Goal: Task Accomplishment & Management: Manage account settings

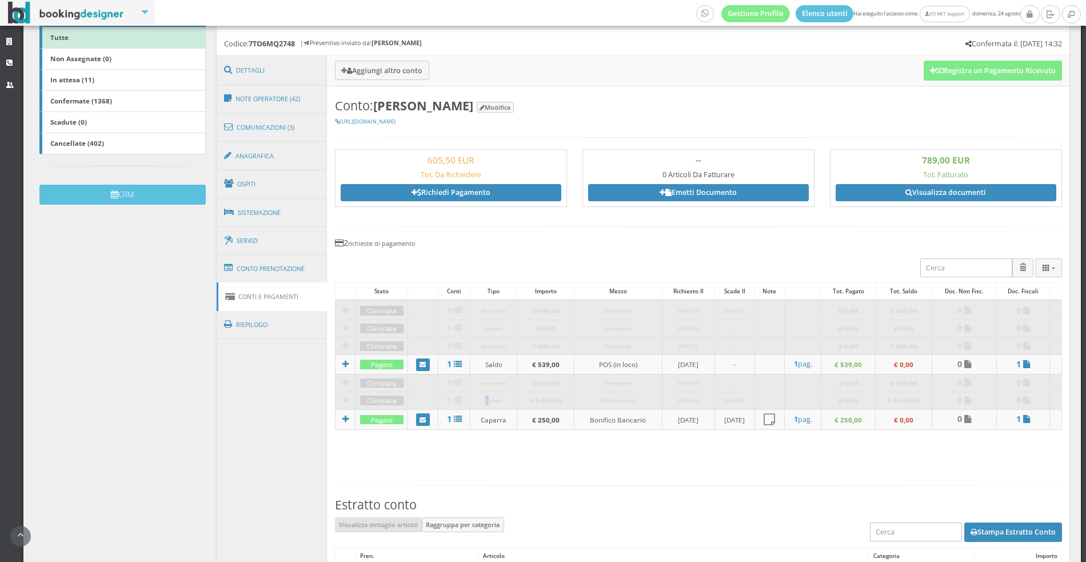
scroll to position [256, 0]
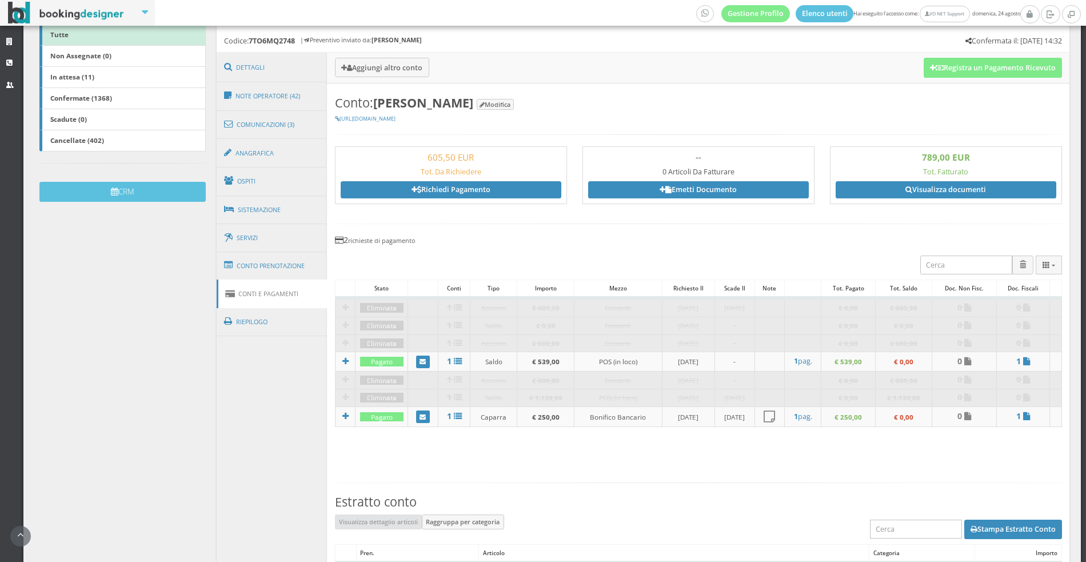
click at [926, 191] on link "Visualizza documenti" at bounding box center [946, 189] width 221 height 17
click at [278, 269] on link "Conto Prenotazione" at bounding box center [272, 266] width 111 height 30
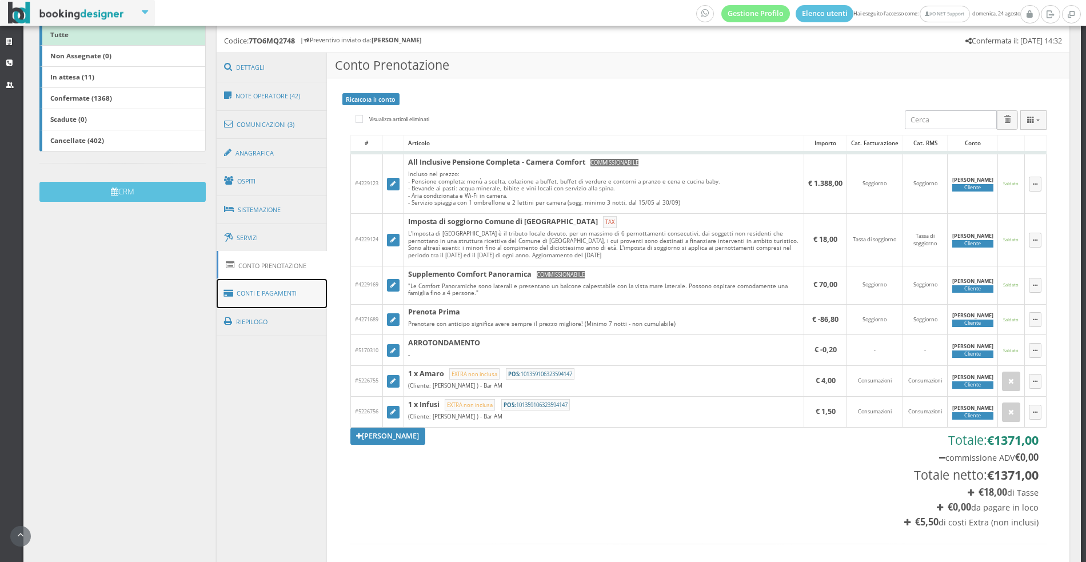
click at [281, 300] on link "Conti e Pagamenti" at bounding box center [272, 293] width 111 height 29
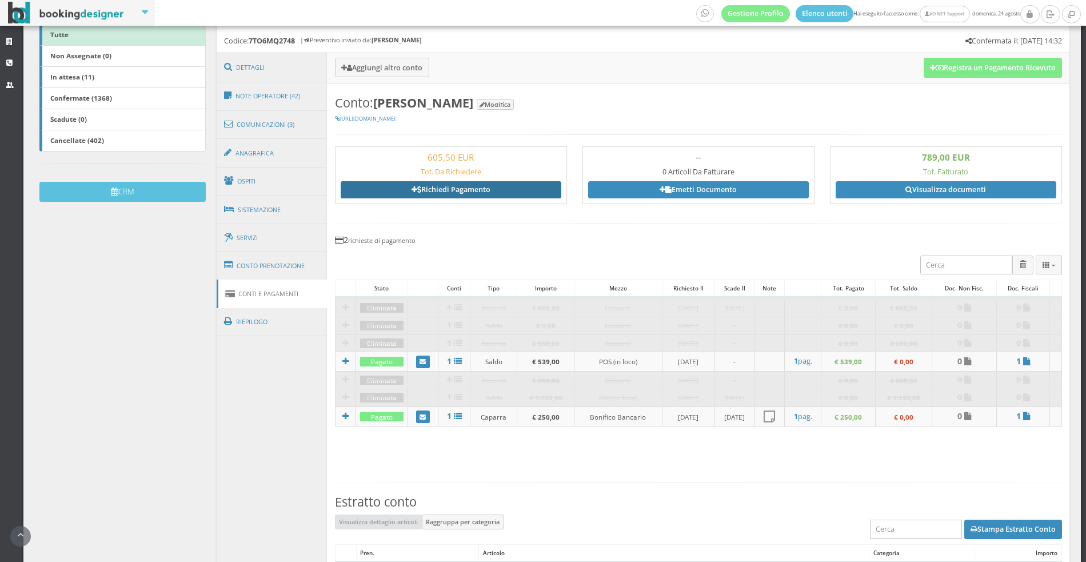
click at [496, 189] on link "Richiedi Pagamento" at bounding box center [451, 189] width 221 height 17
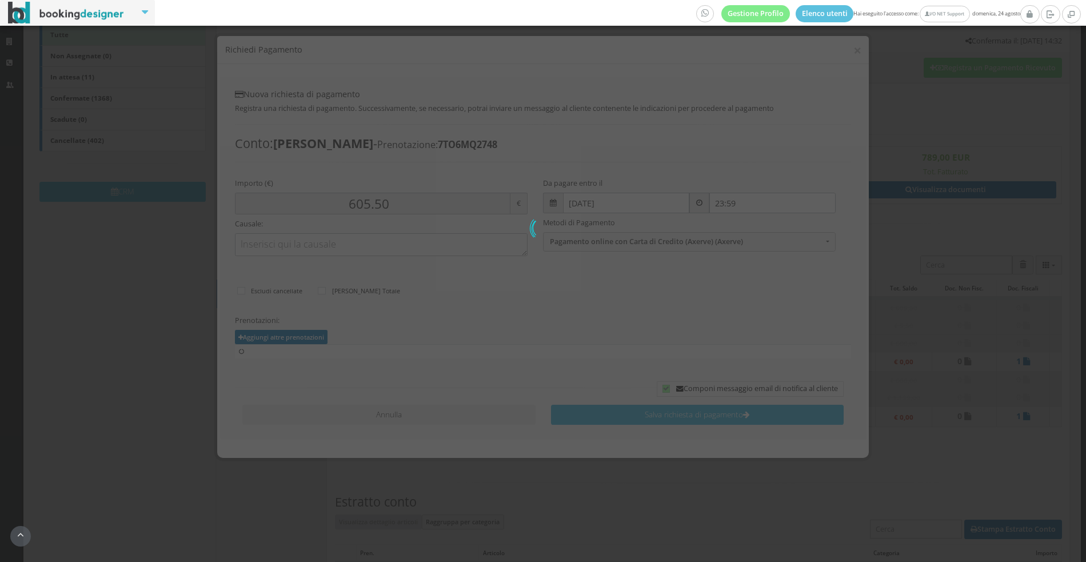
scroll to position [47, 0]
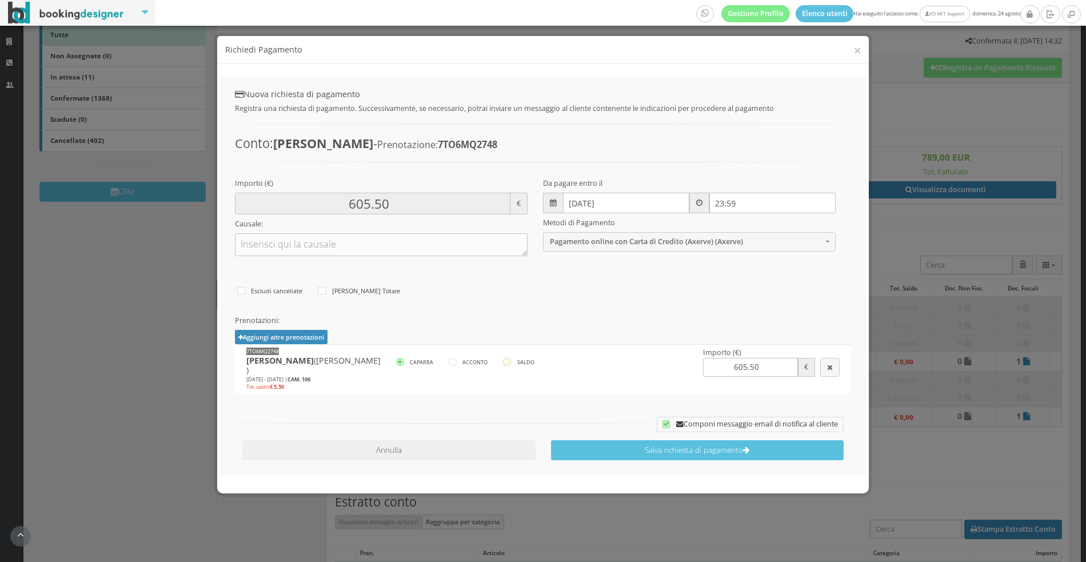
click at [507, 360] on icon at bounding box center [507, 362] width 8 height 8
radio input"] "true"
type input "5.50"
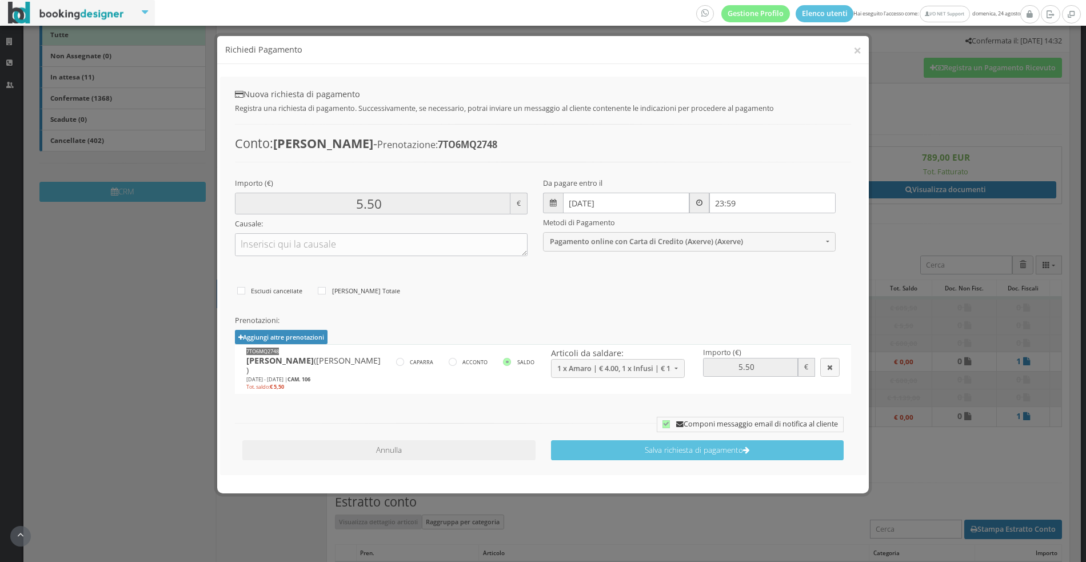
click at [571, 377] on td "7TO6MQ2748 Maurizio Pittoni (Maurizio Pittoni ) 17/08/2025 - 24/08/2025 | CAM. …" at bounding box center [543, 369] width 617 height 49
click at [572, 364] on span "1 x Amaro | € 4.00, 1 x Infusi | € 1.50" at bounding box center [615, 368] width 114 height 9
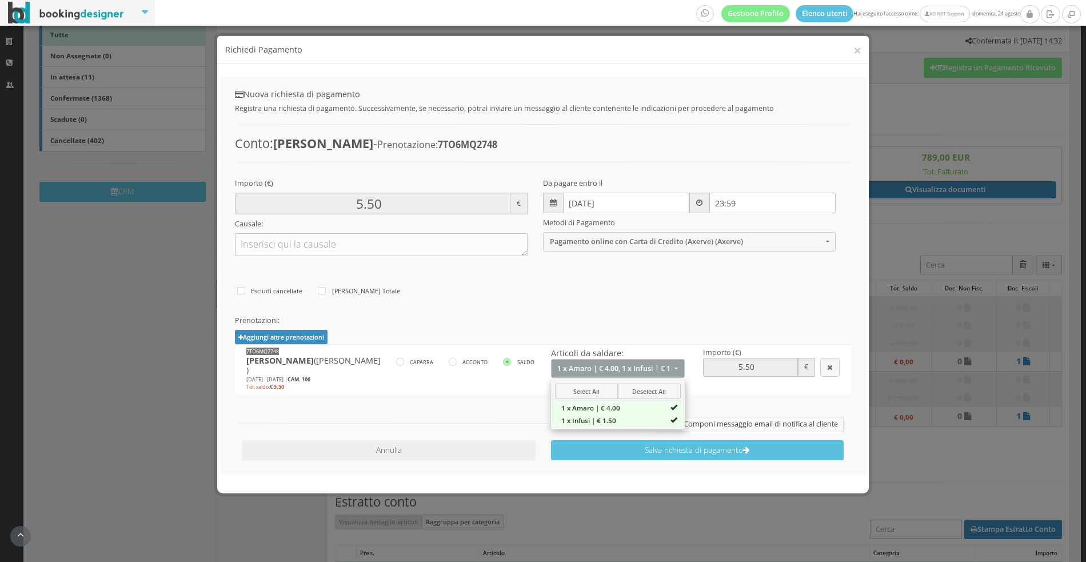
click at [900, 231] on div "× Richiedi Pagamento Nuova richiesta di pagamento Registra una richiesta di pag…" at bounding box center [543, 281] width 1086 height 562
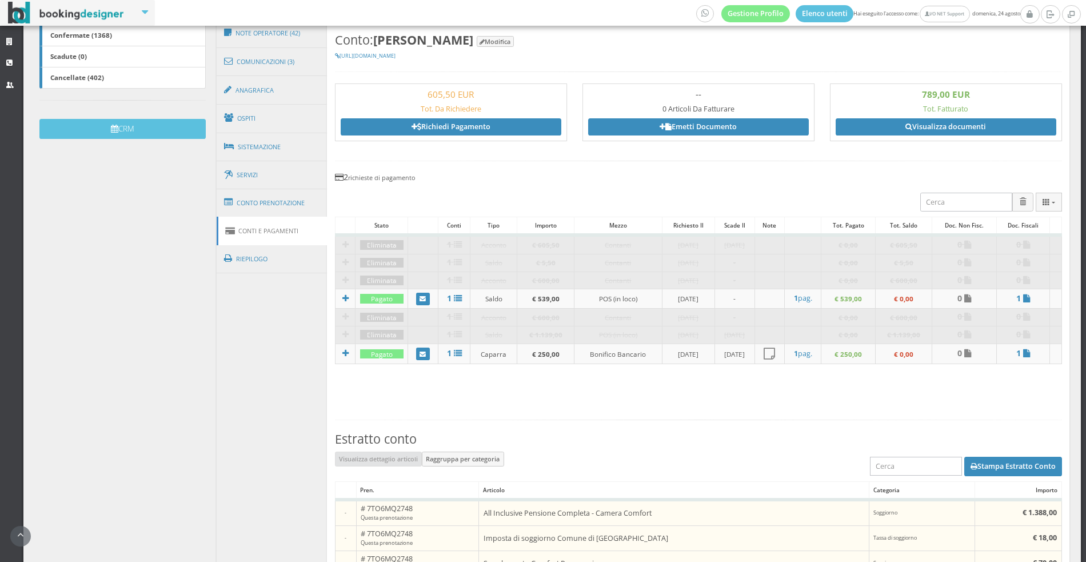
scroll to position [257, 0]
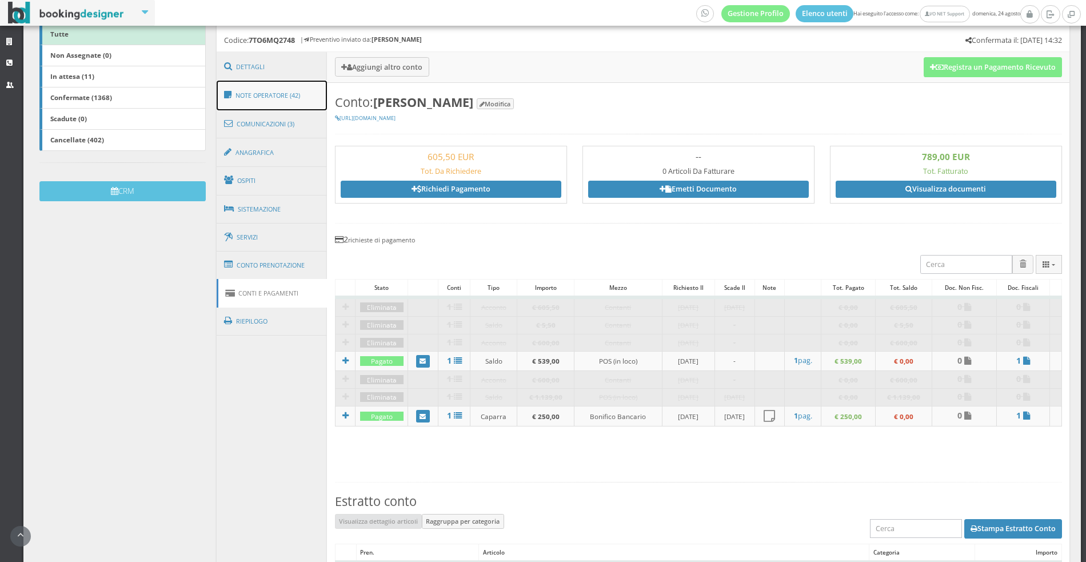
click at [275, 96] on link "Note Operatore (42)" at bounding box center [272, 96] width 111 height 30
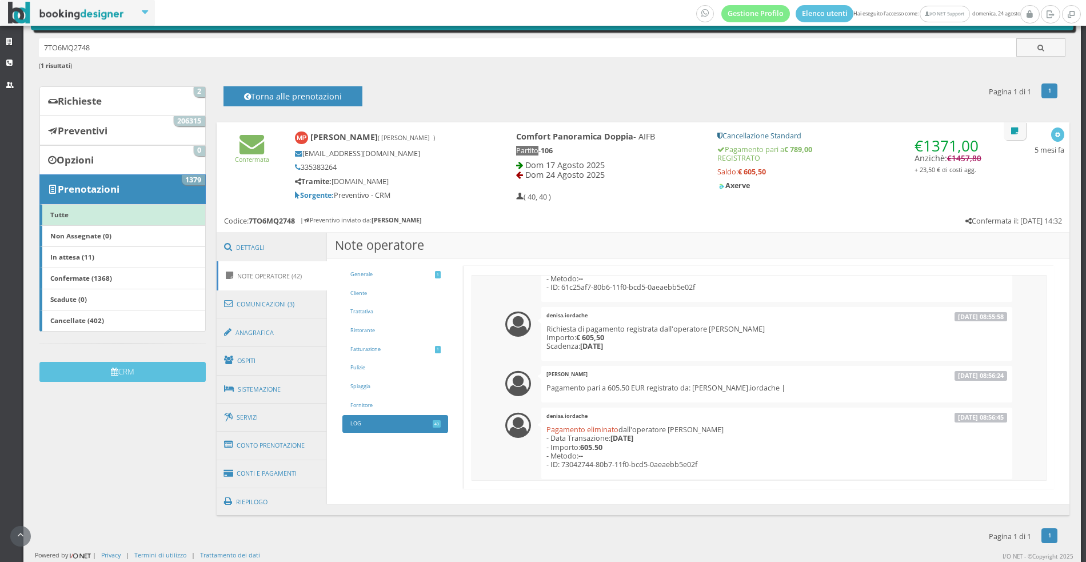
scroll to position [2257, 0]
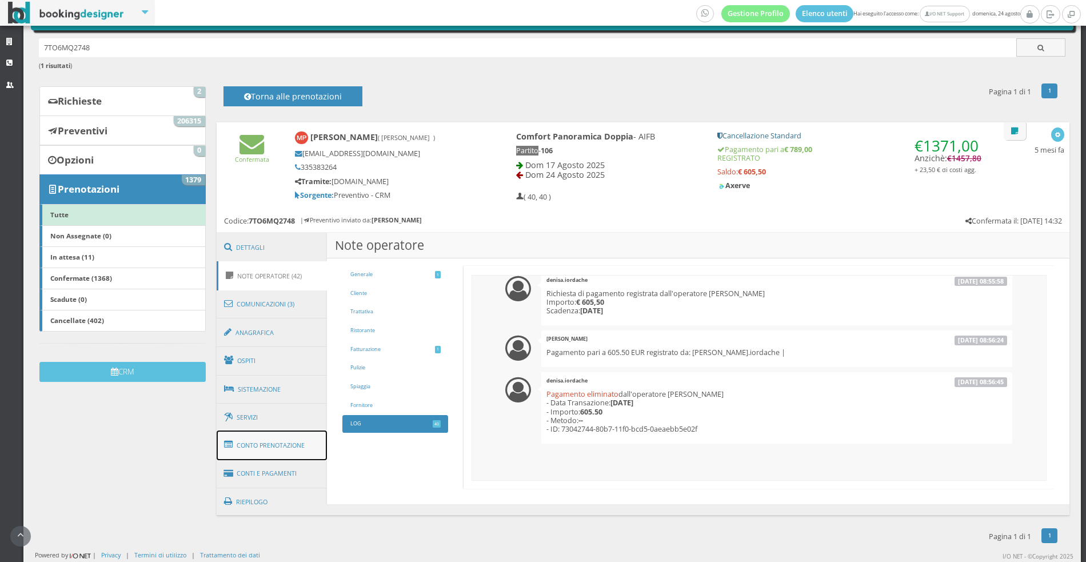
click at [262, 441] on link "Conto Prenotazione" at bounding box center [272, 446] width 111 height 30
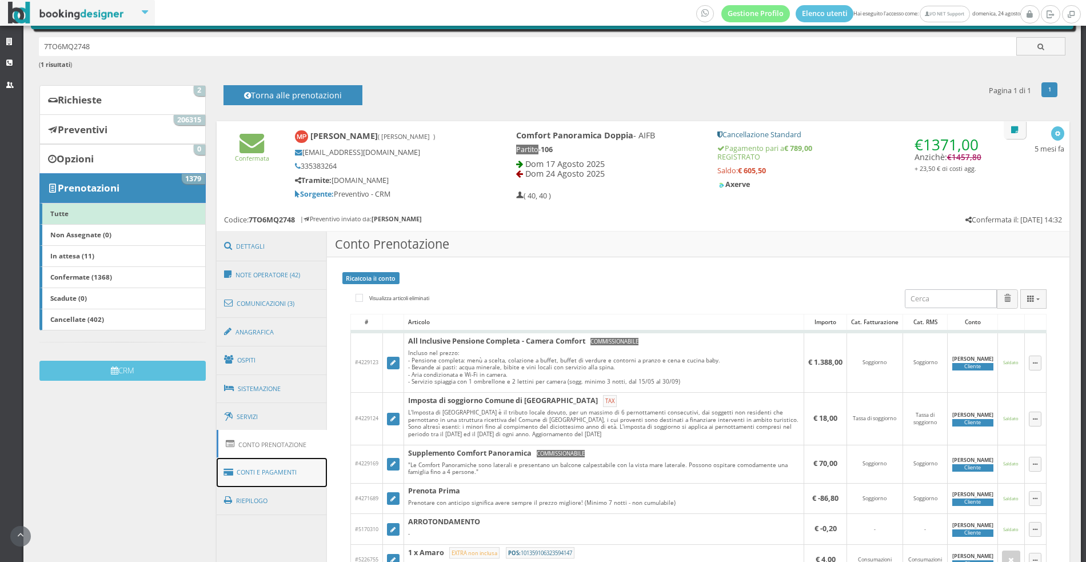
click at [277, 469] on link "Conti e Pagamenti" at bounding box center [272, 472] width 111 height 29
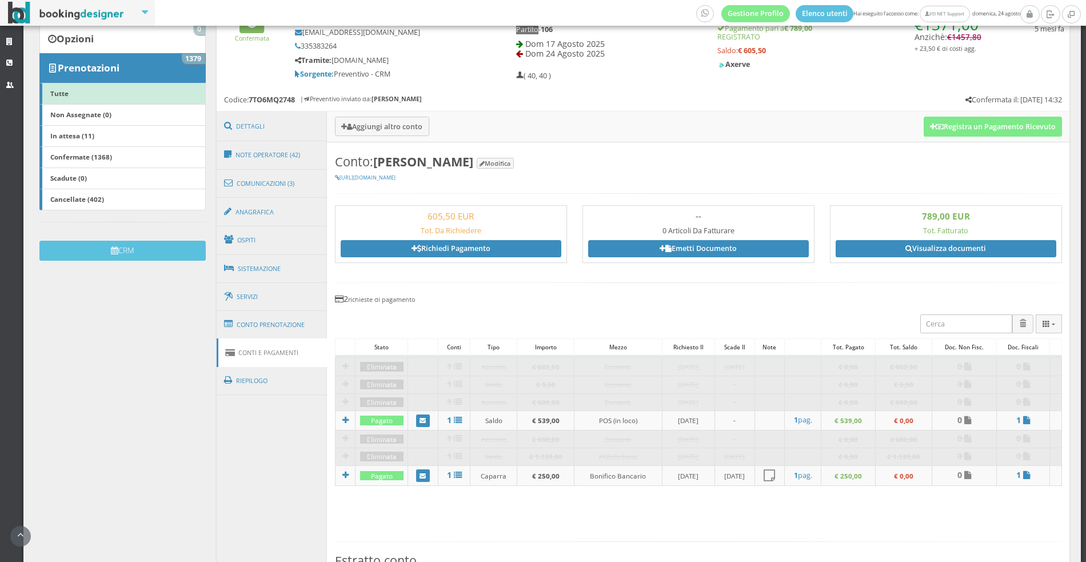
scroll to position [208, 0]
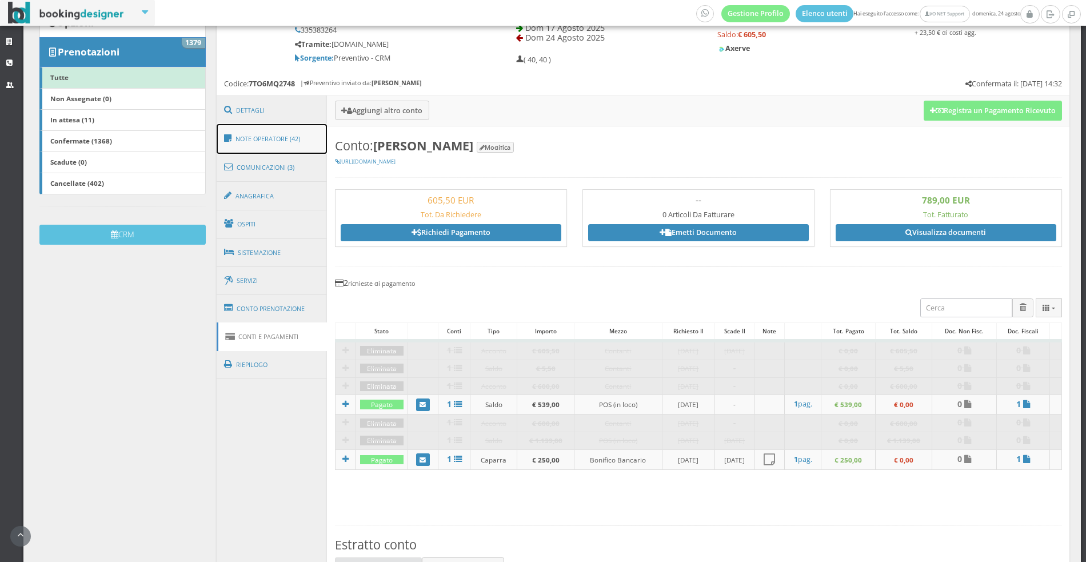
click at [256, 138] on link "Note Operatore (42)" at bounding box center [272, 139] width 111 height 30
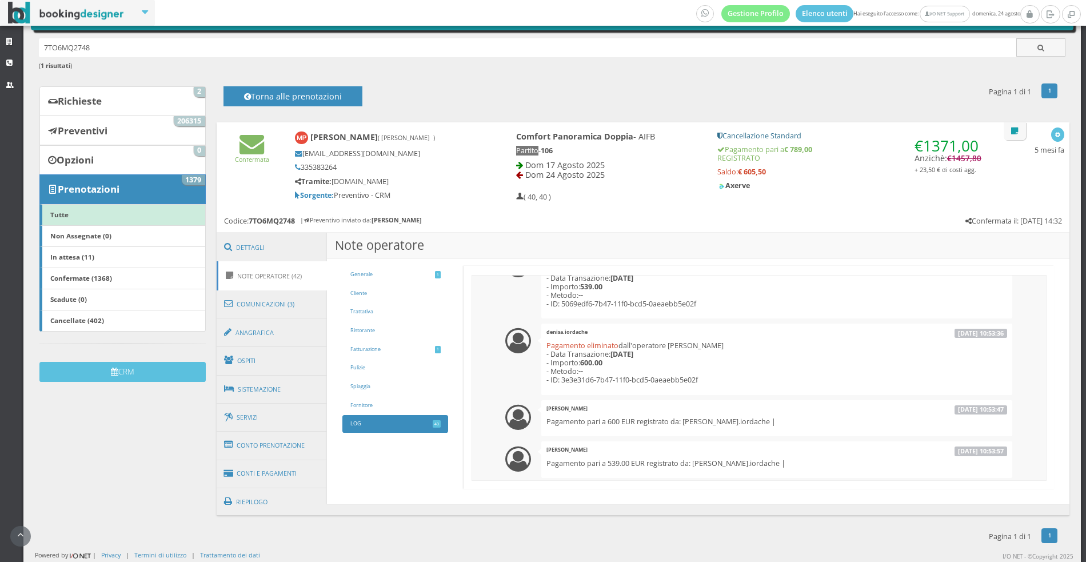
scroll to position [1546, 0]
click at [269, 449] on link "Conto Prenotazione" at bounding box center [272, 446] width 111 height 30
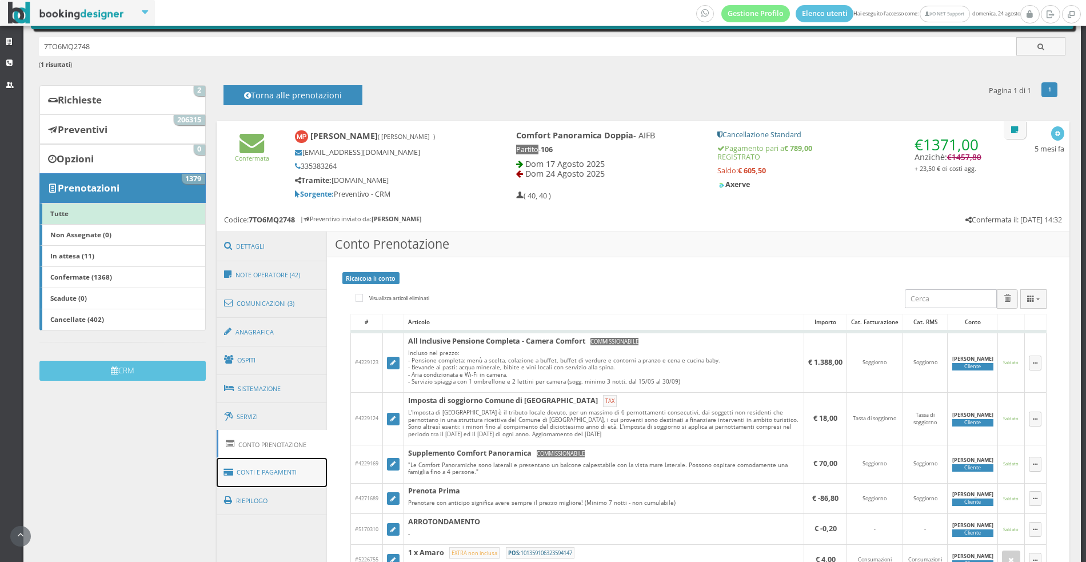
click at [228, 477] on icon at bounding box center [230, 472] width 13 height 18
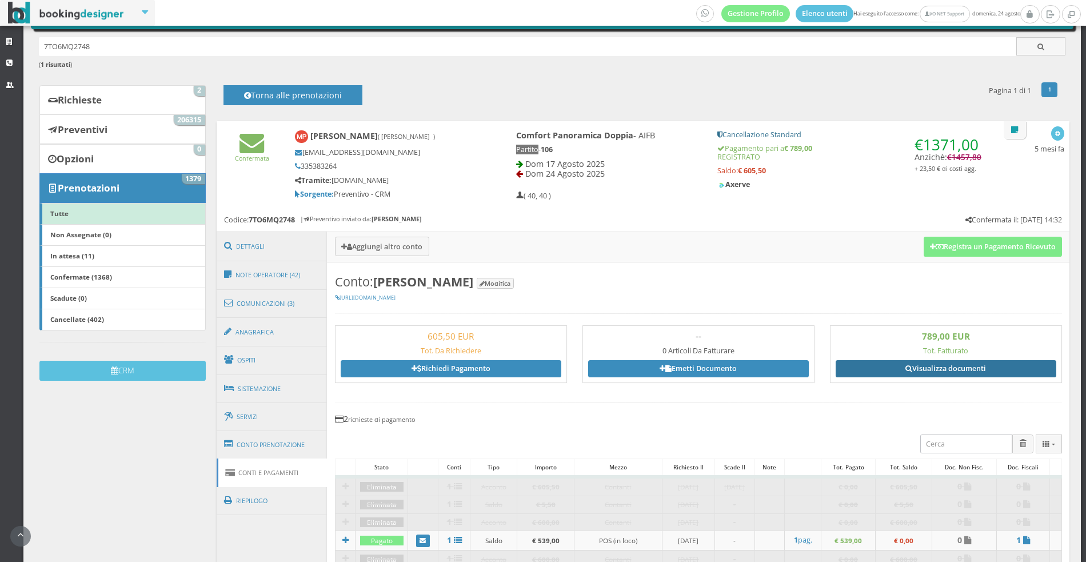
click at [962, 377] on link "Visualizza documenti" at bounding box center [946, 368] width 221 height 17
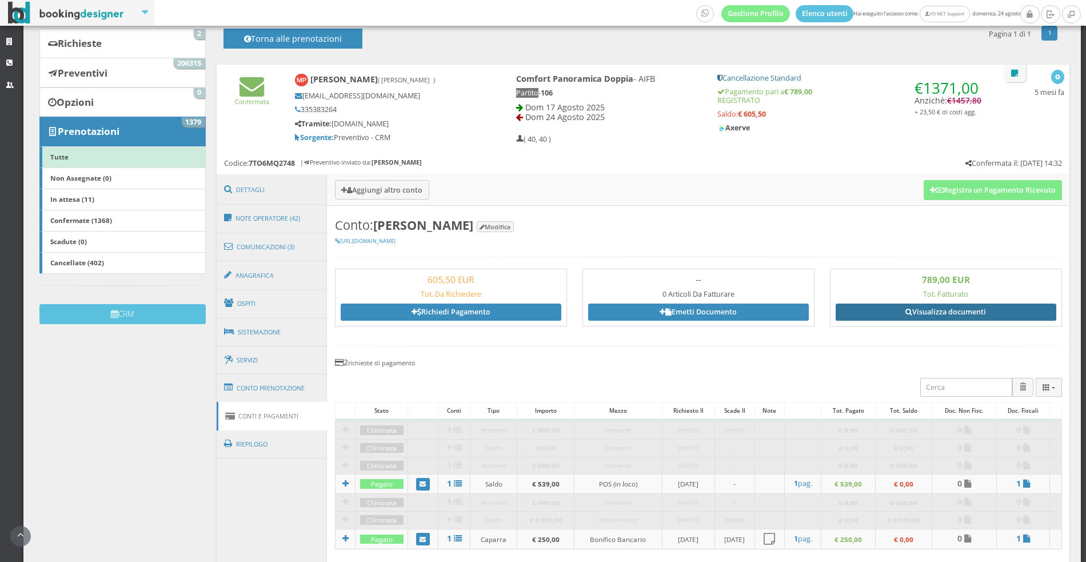
scroll to position [136, 0]
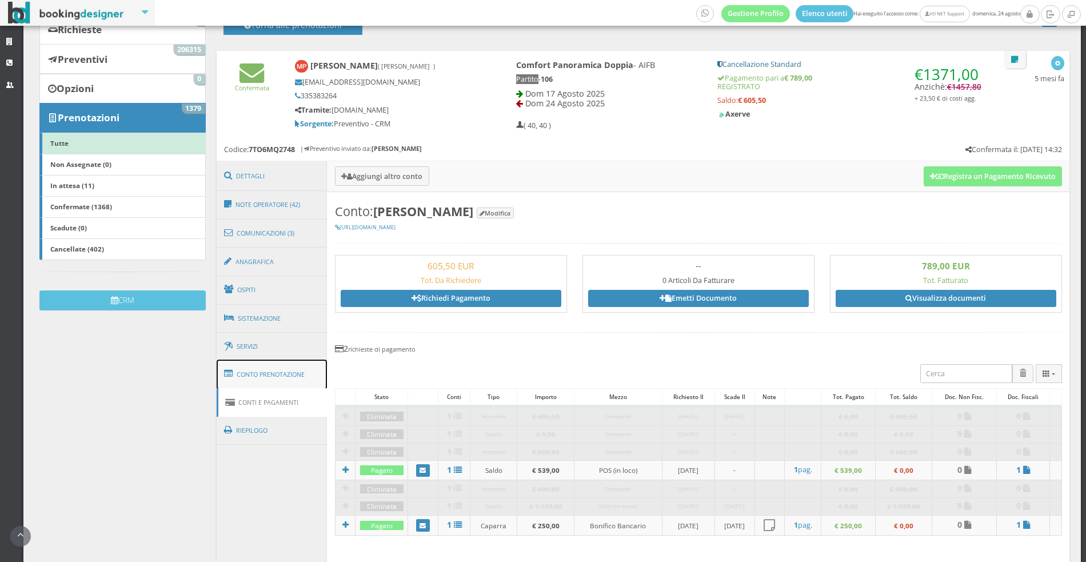
click at [298, 383] on link "Conto Prenotazione" at bounding box center [272, 375] width 111 height 30
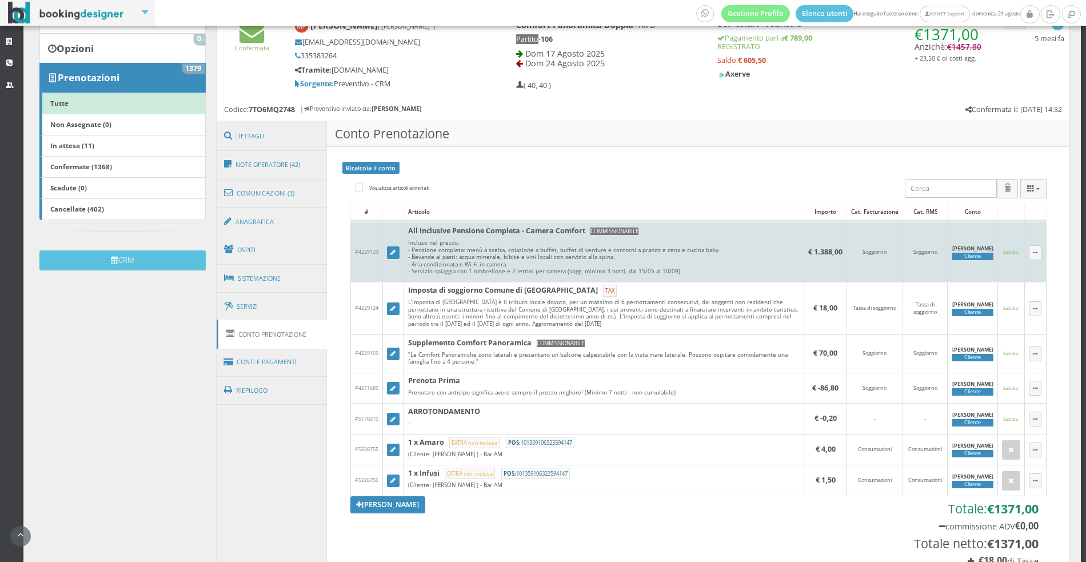
scroll to position [181, 0]
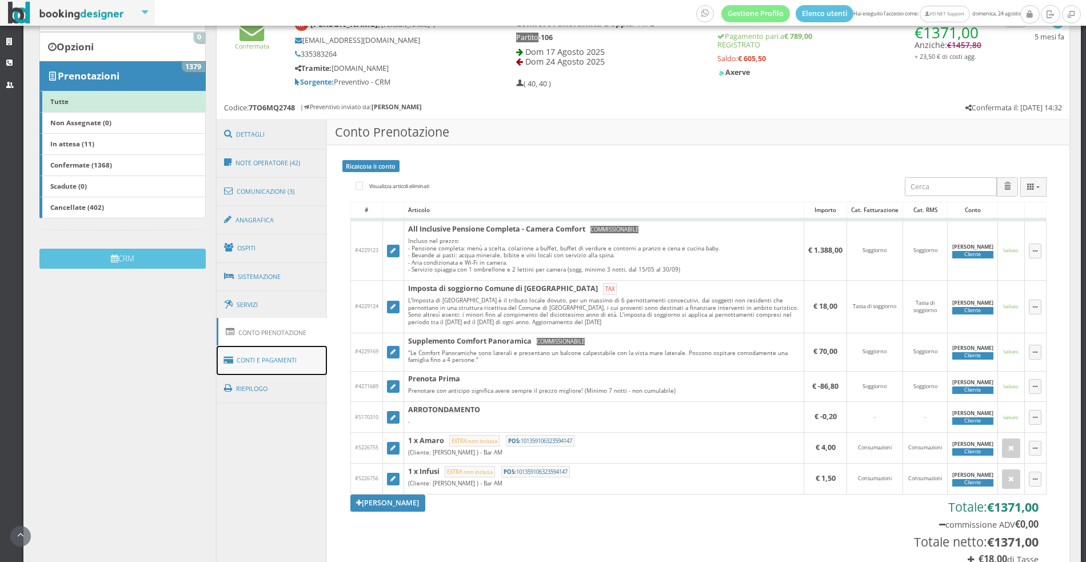
click at [274, 361] on link "Conti e Pagamenti" at bounding box center [272, 360] width 111 height 29
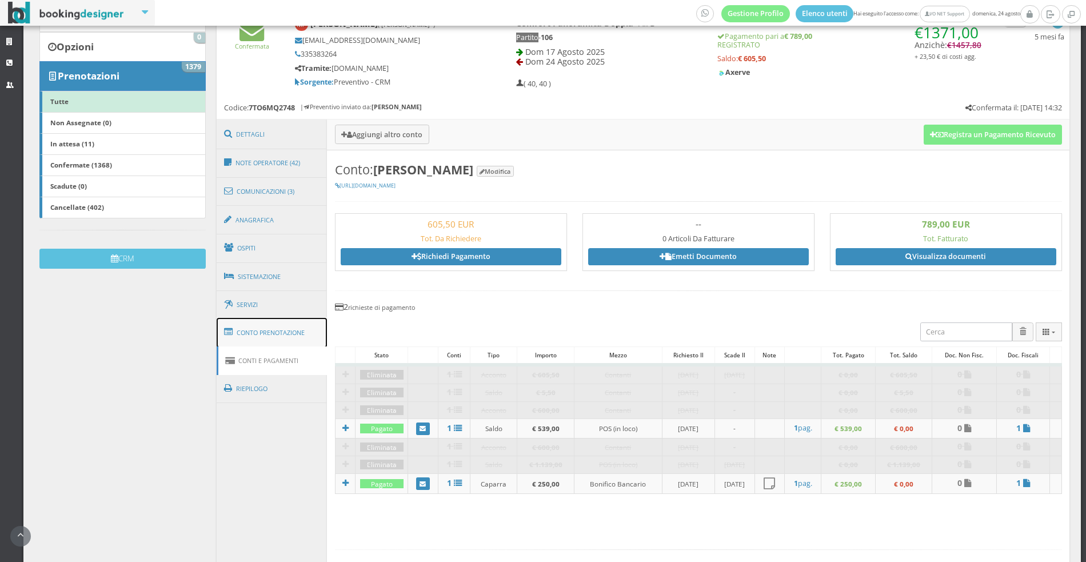
click at [276, 337] on link "Conto Prenotazione" at bounding box center [272, 333] width 111 height 30
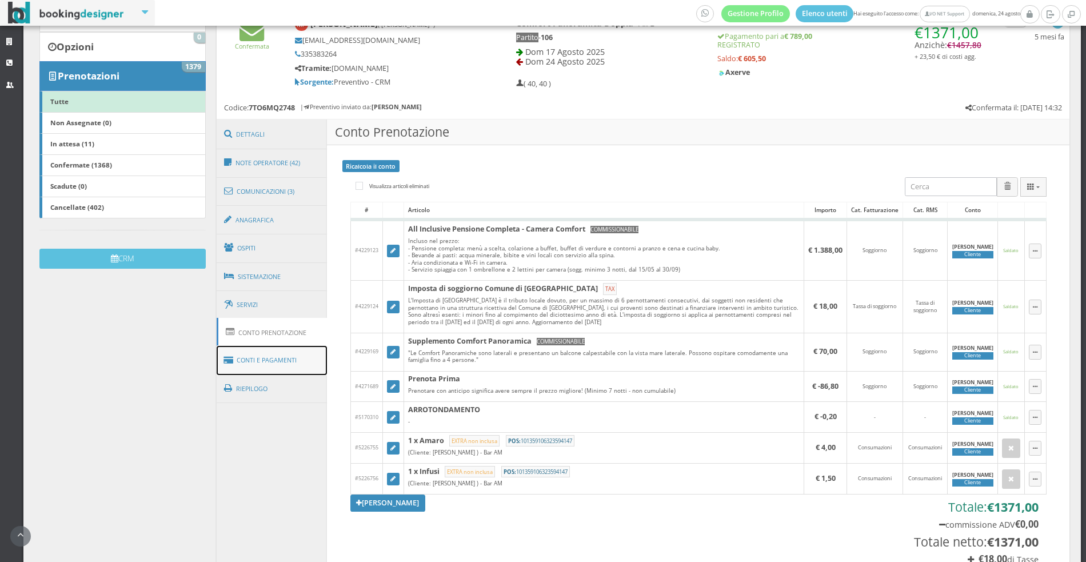
click at [288, 363] on link "Conti e Pagamenti" at bounding box center [272, 360] width 111 height 29
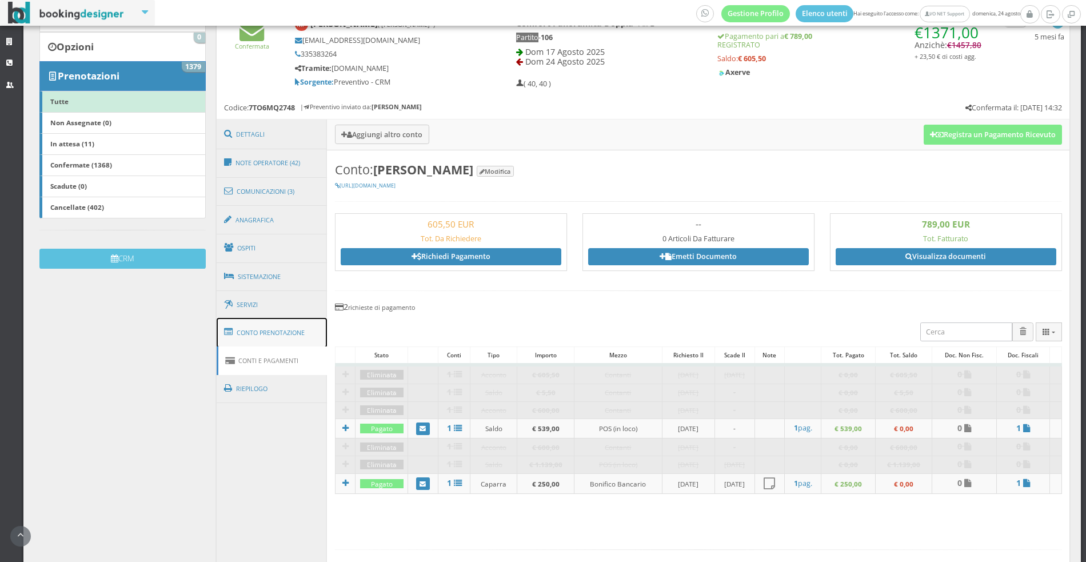
click at [291, 344] on link "Conto Prenotazione" at bounding box center [272, 333] width 111 height 30
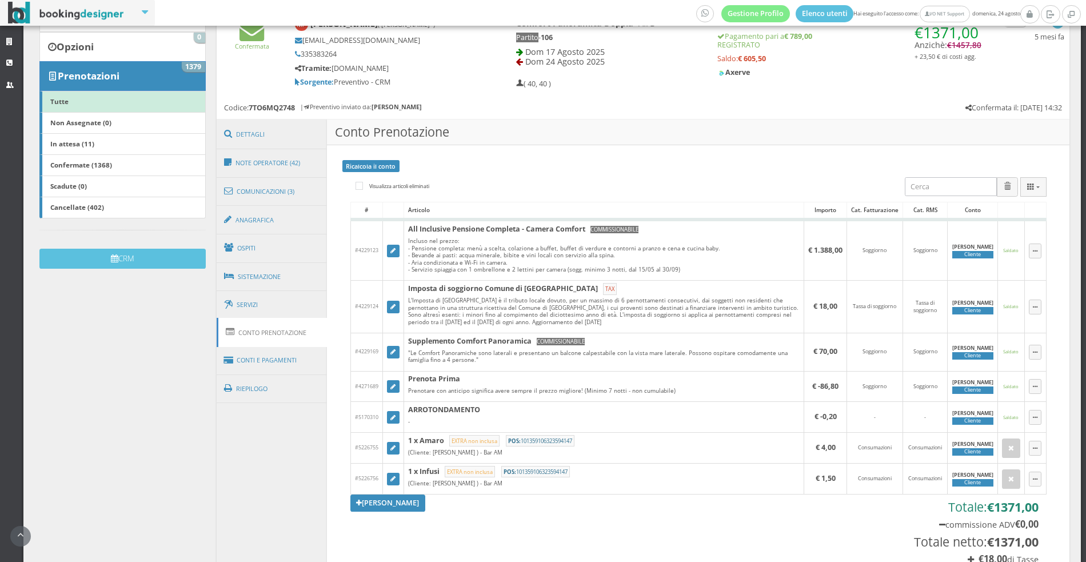
click at [439, 81] on h5 "Sorgente: Preventivo - CRM" at bounding box center [386, 82] width 182 height 9
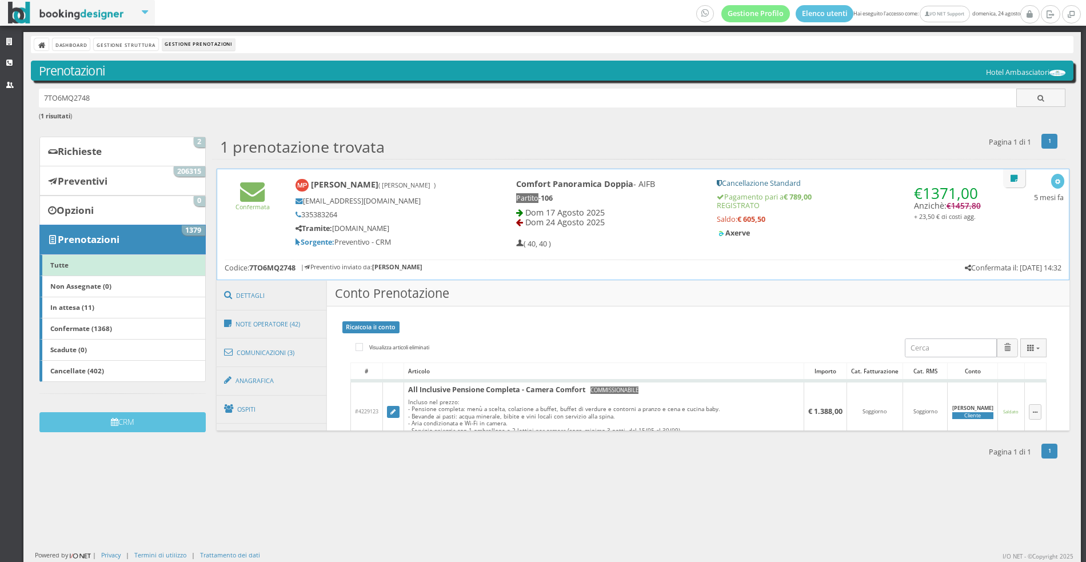
scroll to position [0, 0]
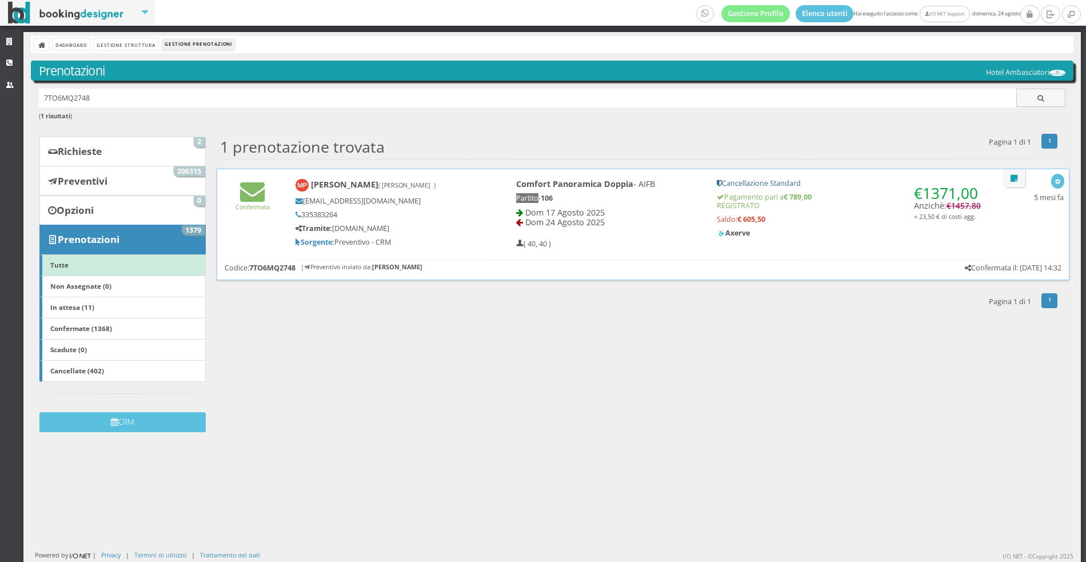
click at [475, 254] on div "Confermata Maurizio Pittoni ( Pittoni Maurizio ) patatinors@hotmail.com 3353832…" at bounding box center [644, 225] width 854 height 112
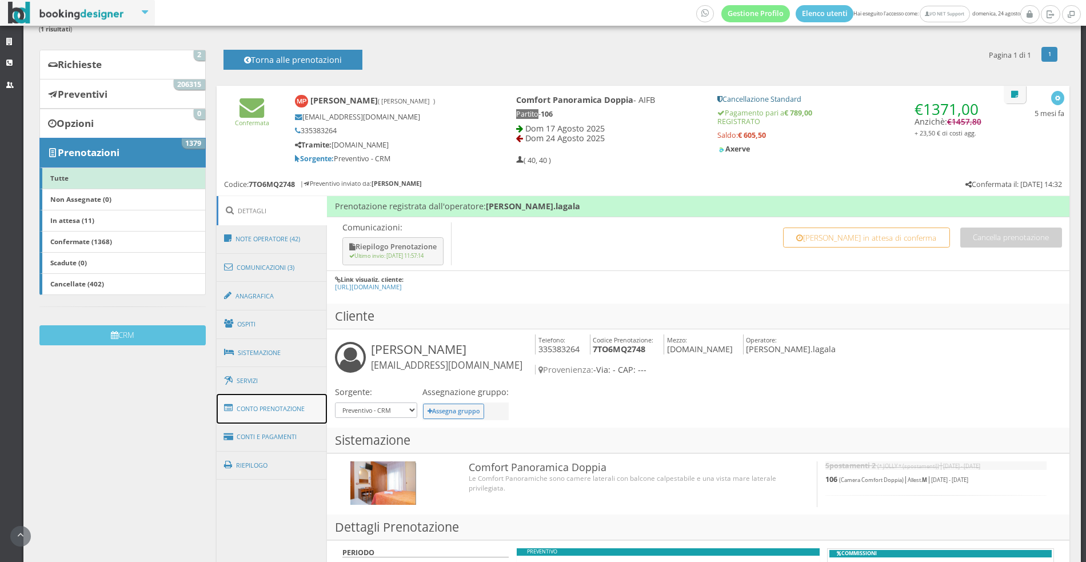
click at [274, 413] on link "Conto Prenotazione" at bounding box center [272, 409] width 111 height 30
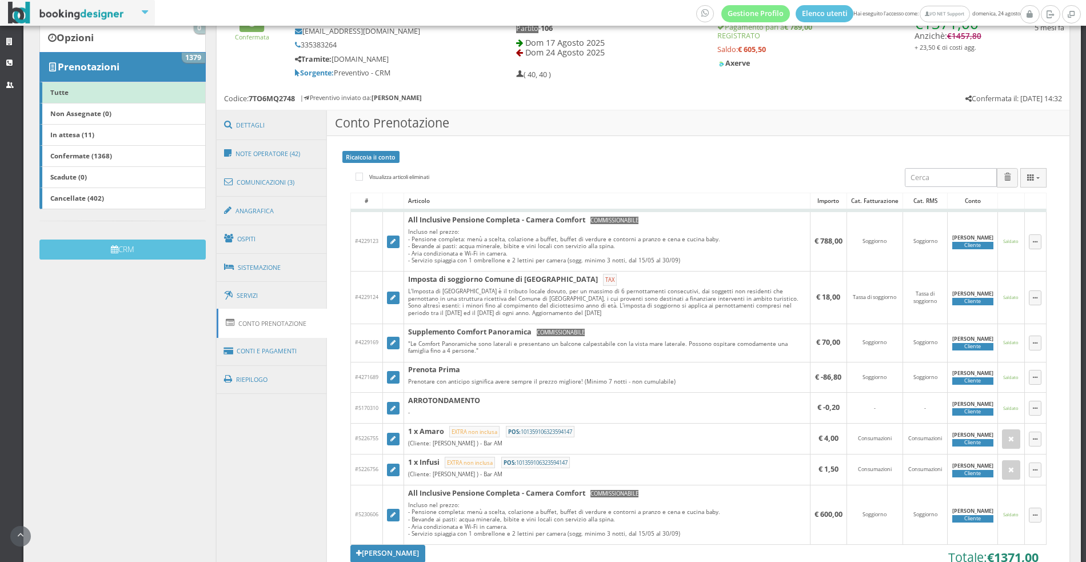
scroll to position [287, 0]
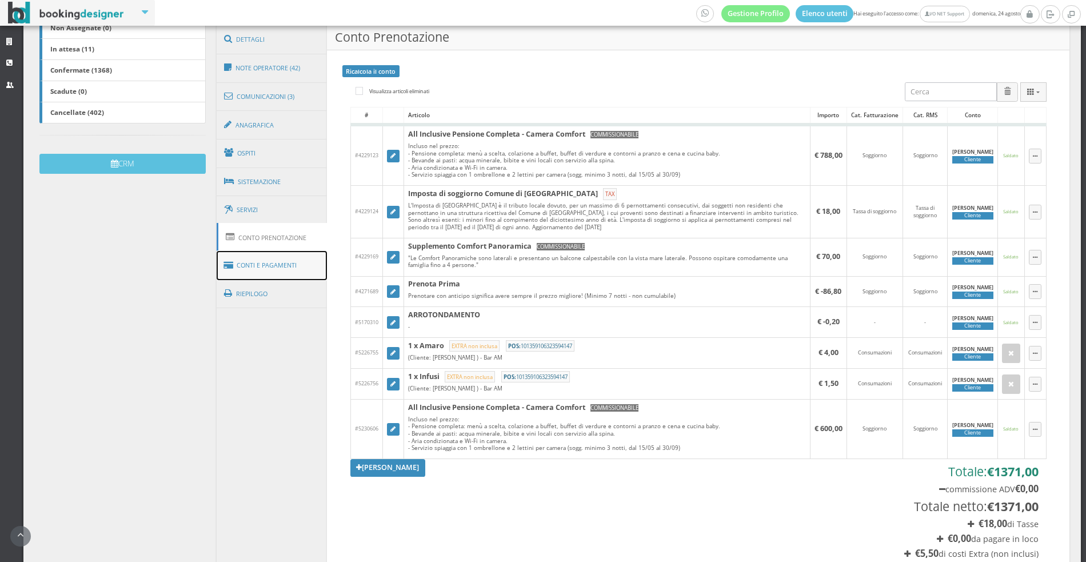
click at [269, 268] on link "Conti e Pagamenti" at bounding box center [272, 265] width 111 height 29
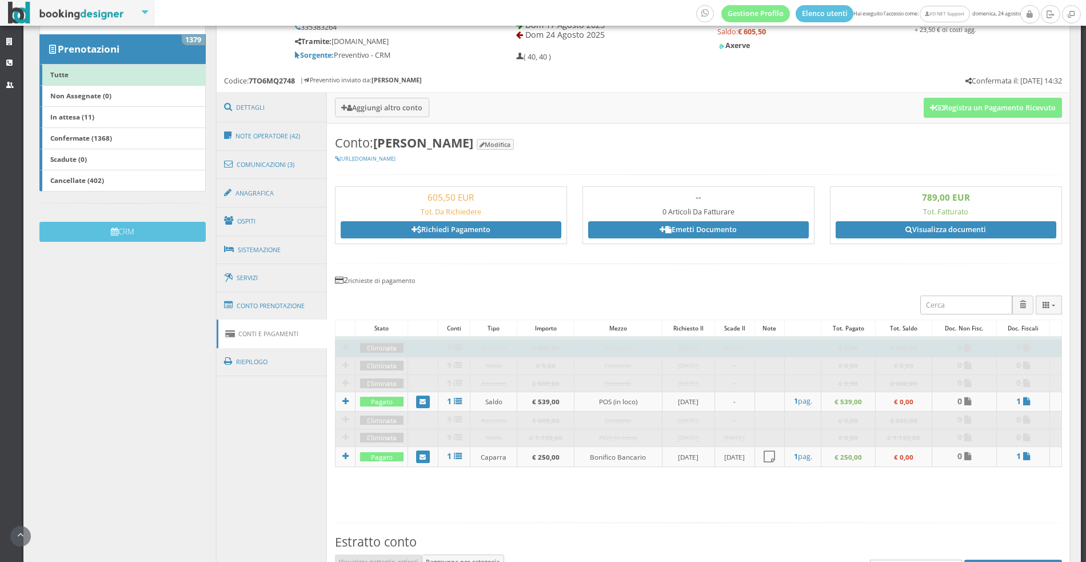
scroll to position [209, 0]
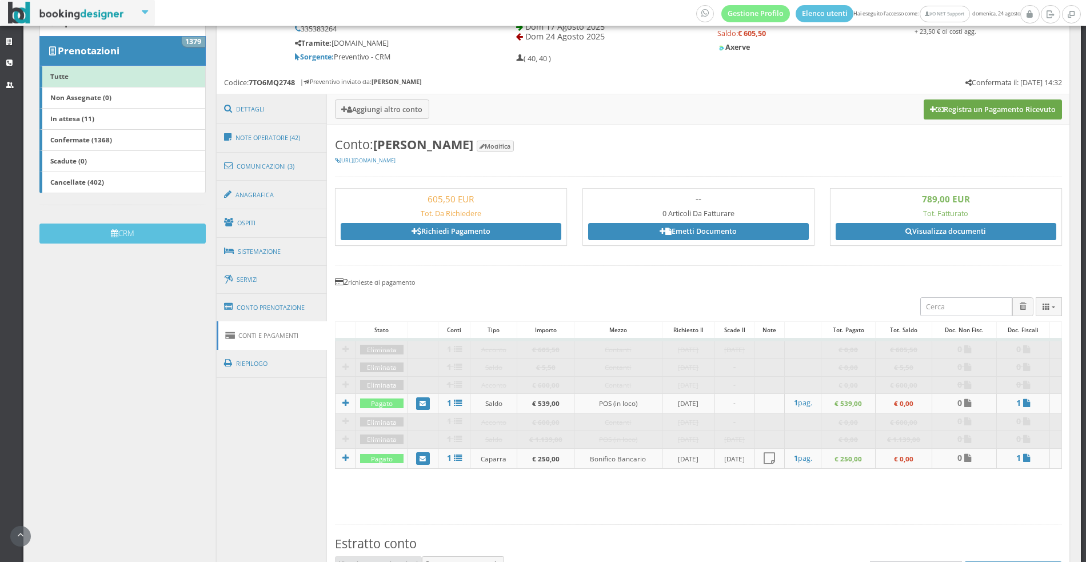
click at [952, 107] on button "Registra un Pagamento Ricevuto" at bounding box center [993, 108] width 138 height 19
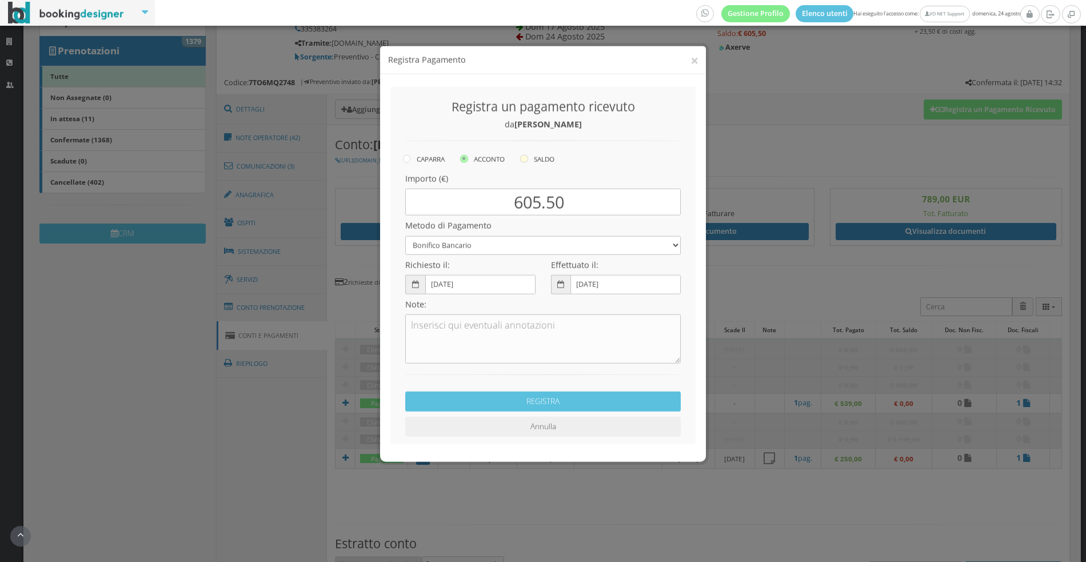
click at [538, 150] on label "SALDO" at bounding box center [537, 149] width 34 height 14
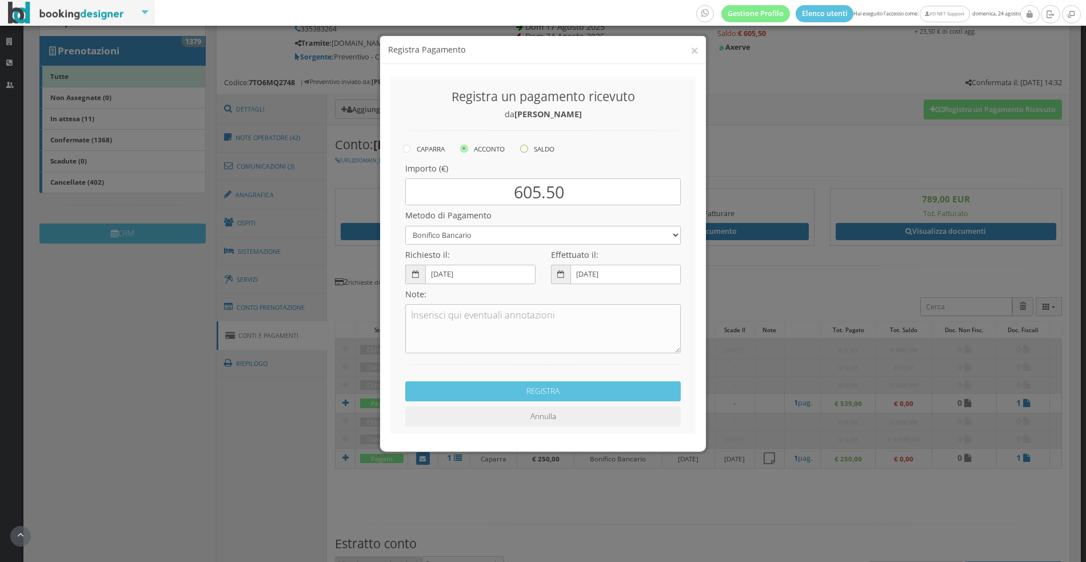
radio input "true"
type input "5.50"
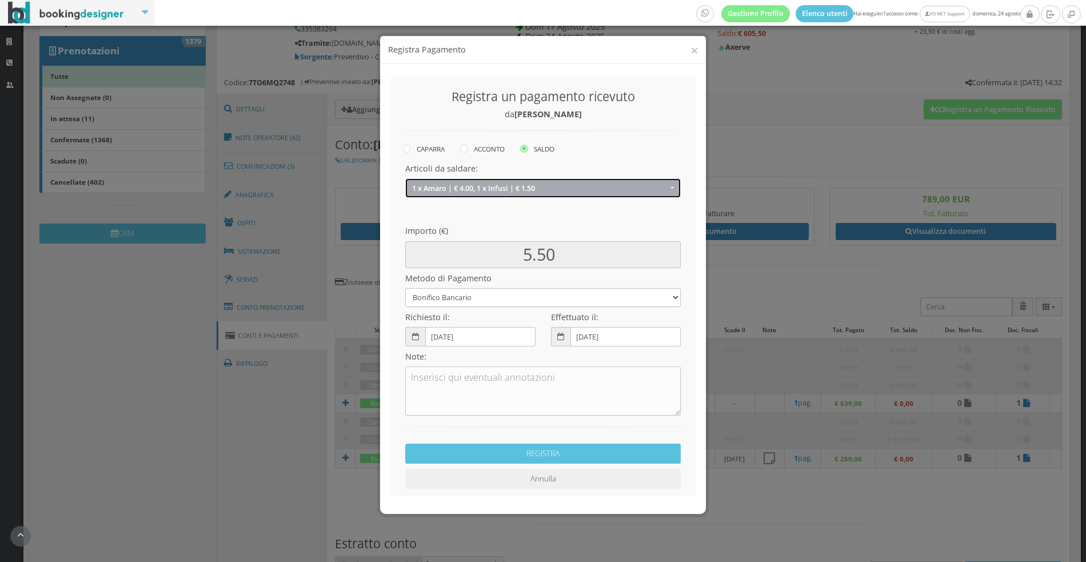
click at [556, 189] on span "1 x Amaro | € 4.00, 1 x Infusi | € 1.50" at bounding box center [540, 188] width 256 height 9
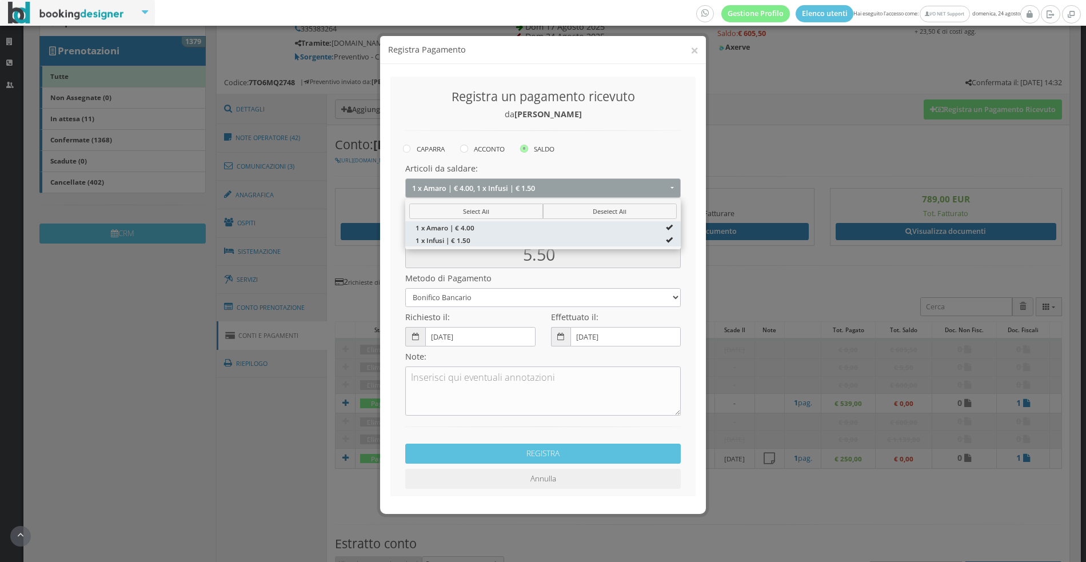
click at [814, 161] on div "× Registra Pagamento Registra un pagamento ricevuto da Maurizio Pittoni CAPARRA…" at bounding box center [543, 281] width 1086 height 562
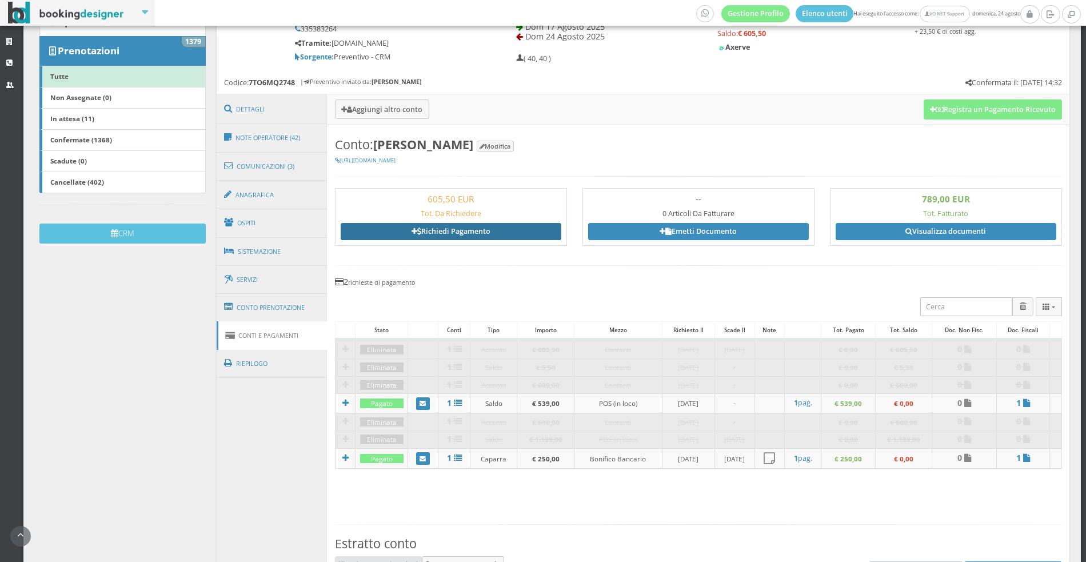
click at [436, 231] on link "Richiedi Pagamento" at bounding box center [451, 231] width 221 height 17
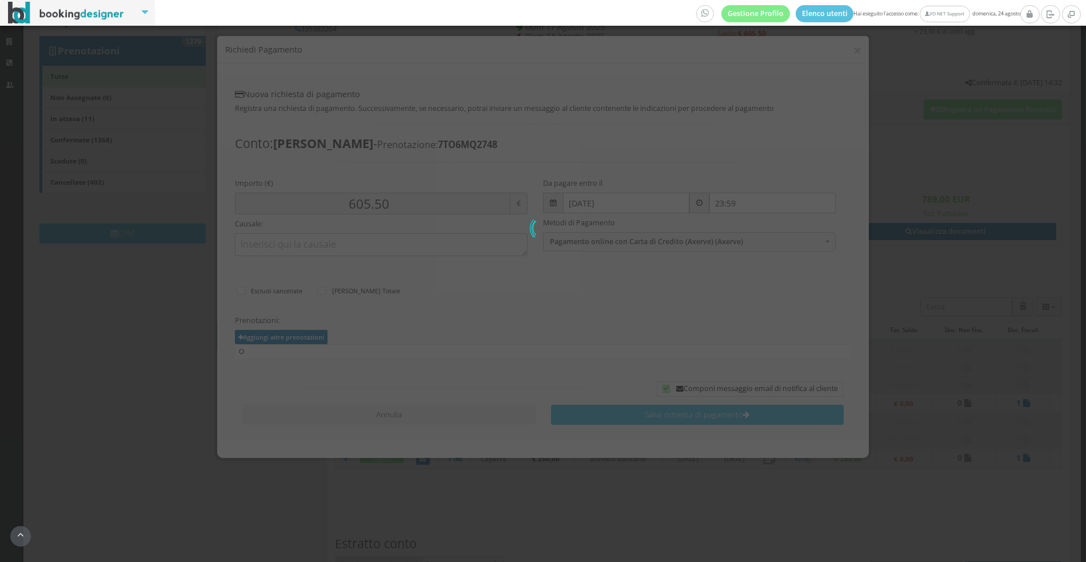
scroll to position [47, 0]
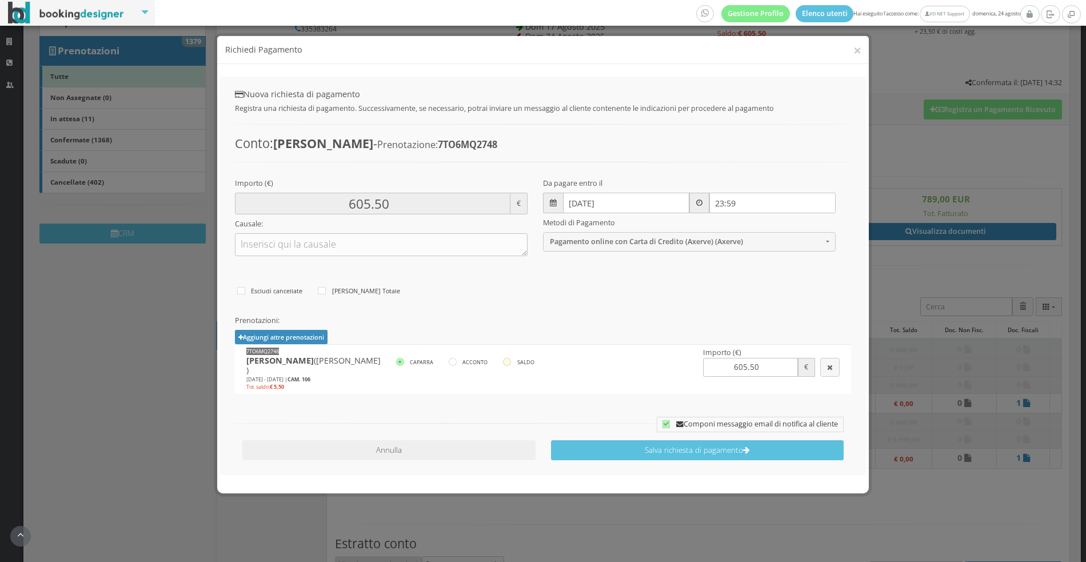
click at [508, 364] on icon at bounding box center [507, 362] width 8 height 8
radio input"] "true"
type input "5.50"
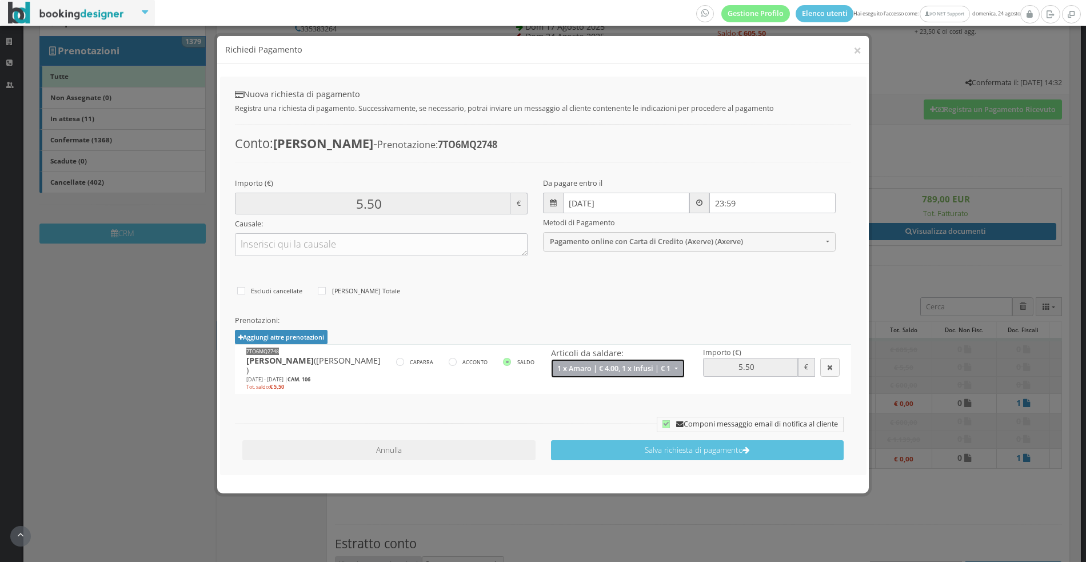
click at [616, 373] on button "1 x Amaro | € 4.00, 1 x Infusi | € 1.50" at bounding box center [618, 368] width 134 height 19
click at [198, 385] on div "× Richiedi Pagamento Nuova richiesta di pagamento Registra una richiesta di pag…" at bounding box center [543, 281] width 1086 height 562
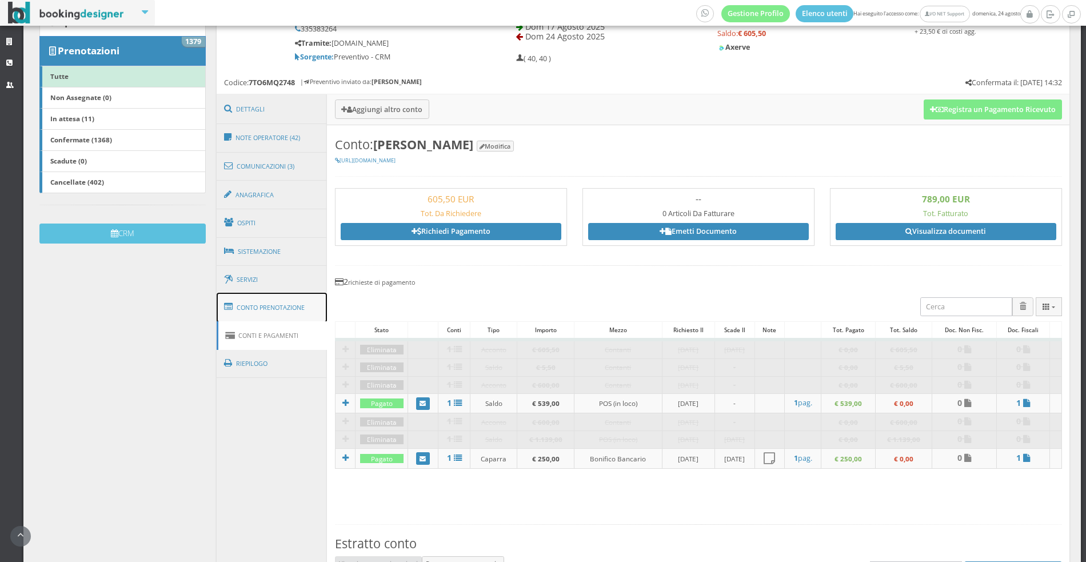
click at [284, 299] on link "Conto Prenotazione" at bounding box center [272, 308] width 111 height 30
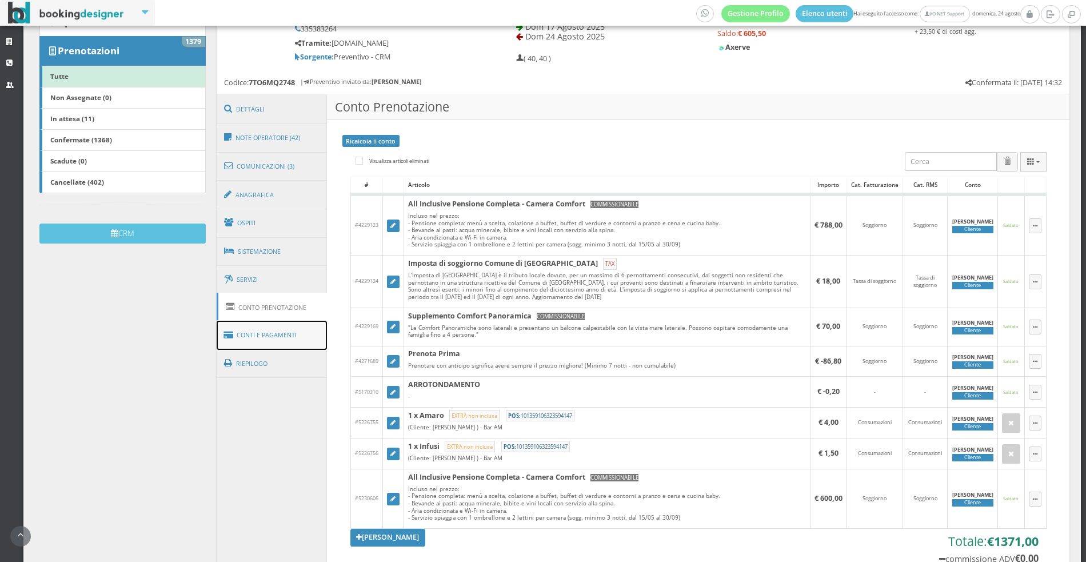
click at [284, 331] on link "Conti e Pagamenti" at bounding box center [272, 335] width 111 height 29
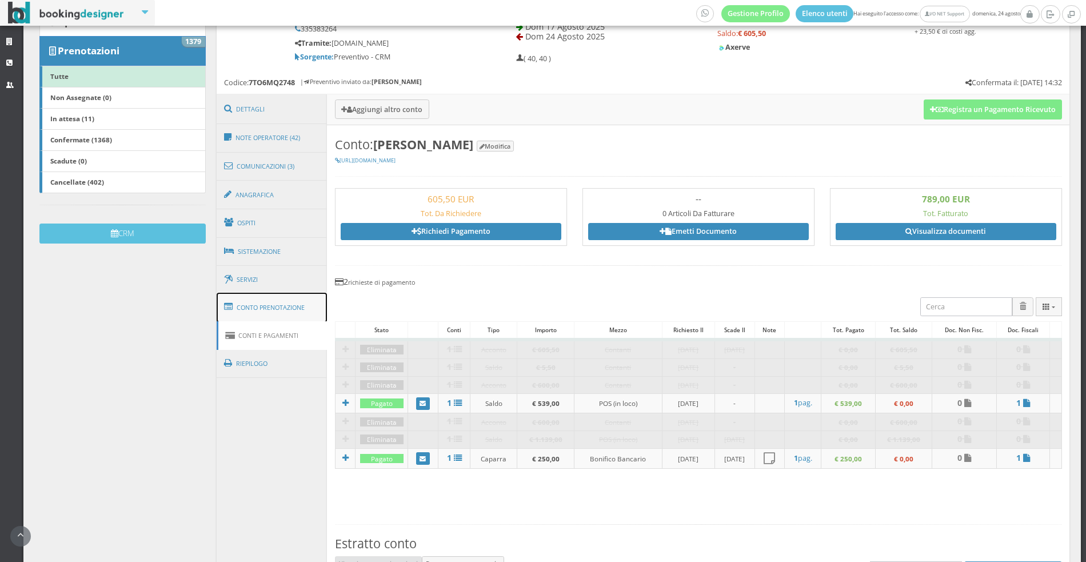
click at [269, 313] on link "Conto Prenotazione" at bounding box center [272, 308] width 111 height 30
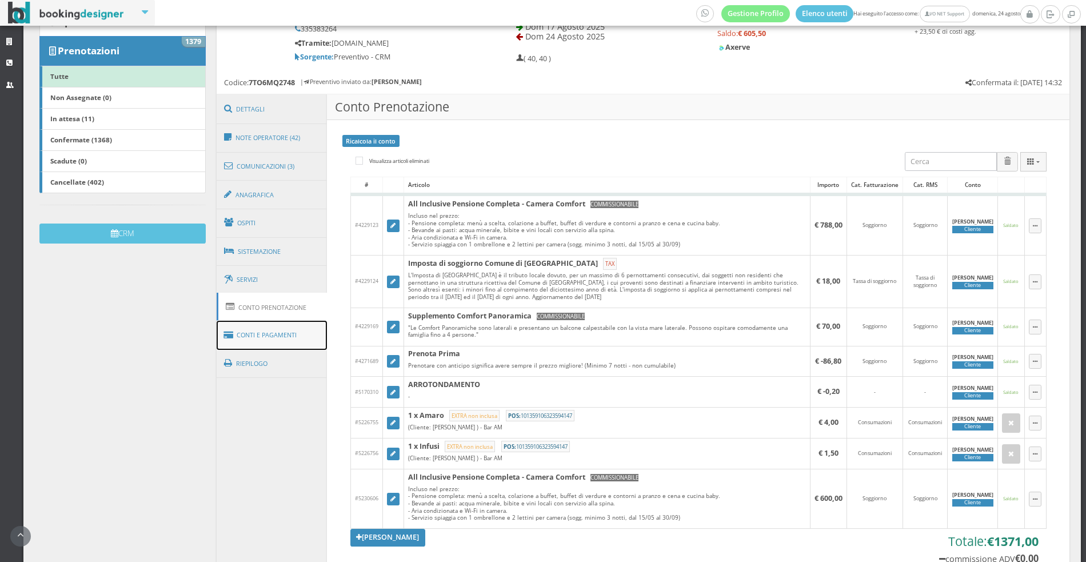
click at [262, 333] on link "Conti e Pagamenti" at bounding box center [272, 335] width 111 height 29
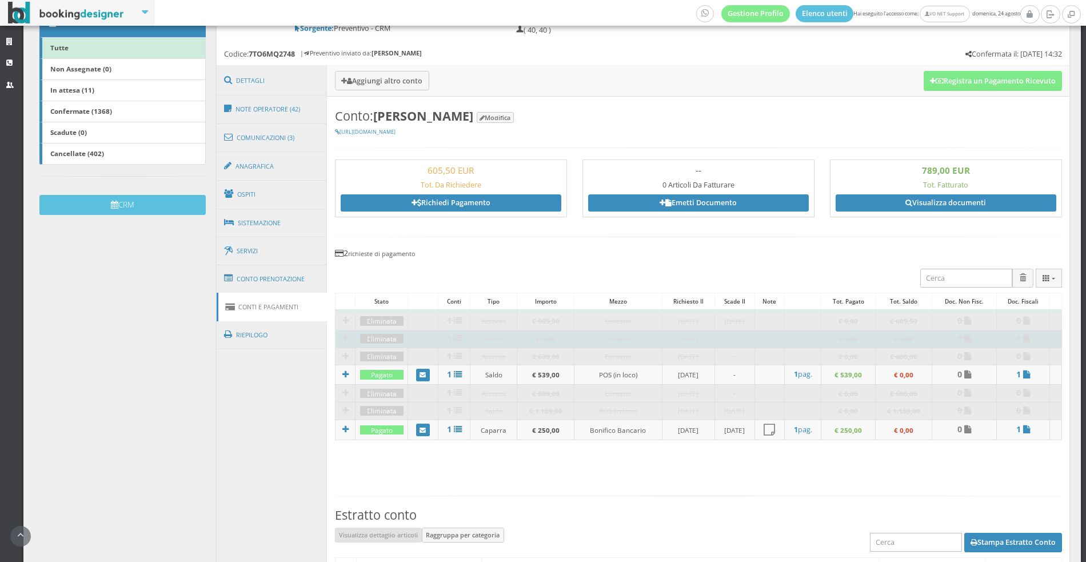
scroll to position [250, 0]
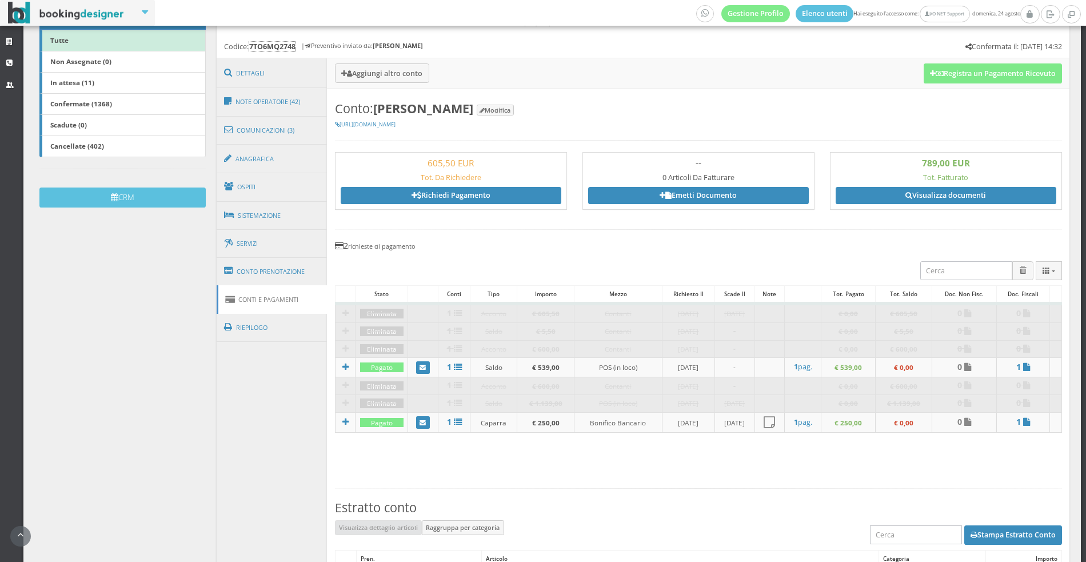
click at [275, 47] on b "7TO6MQ2748" at bounding box center [272, 46] width 47 height 11
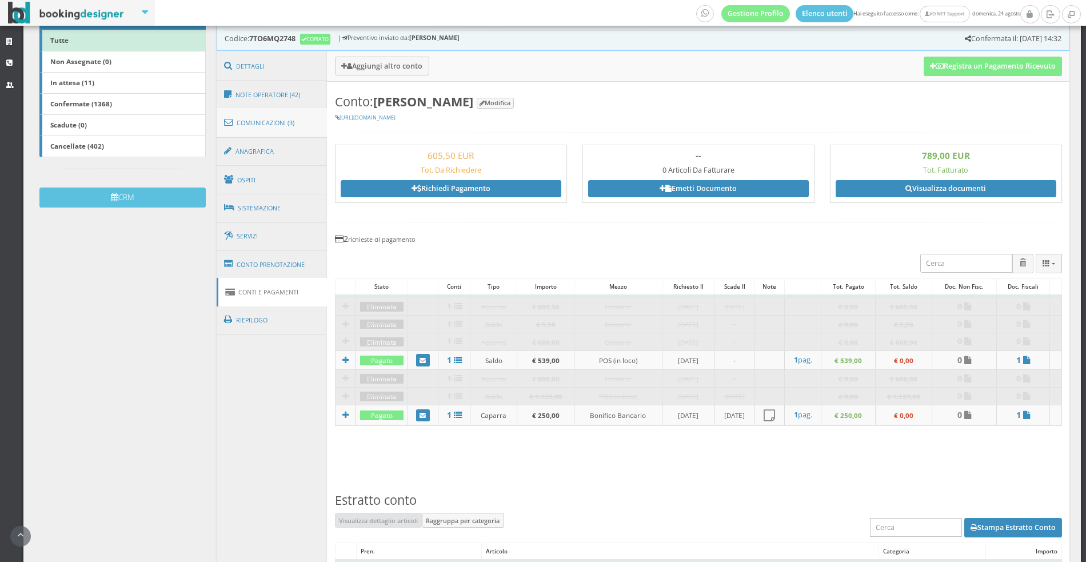
scroll to position [0, 0]
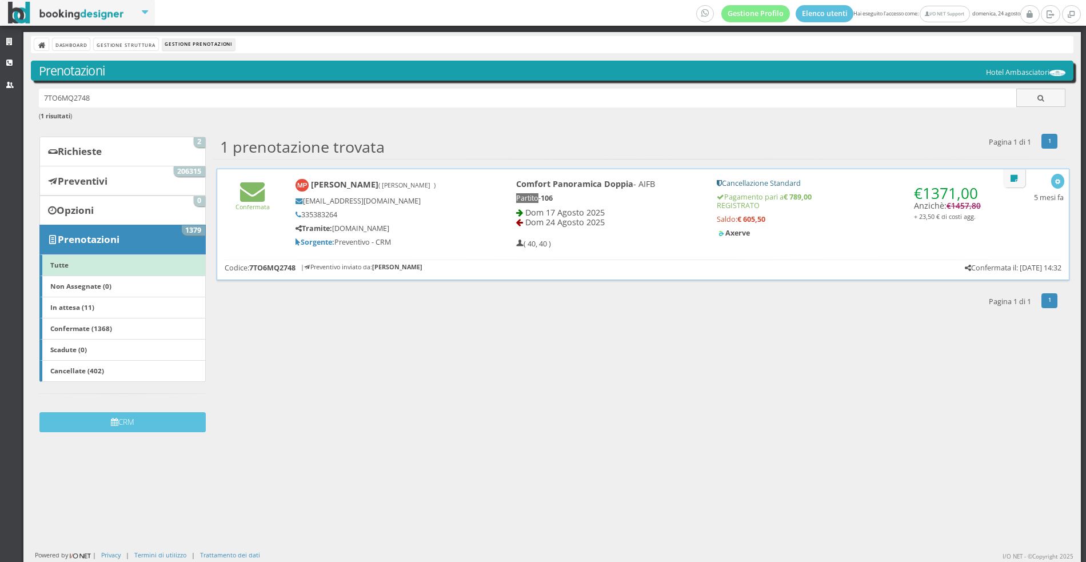
click at [541, 210] on span "Dom 17 Agosto 2025" at bounding box center [564, 212] width 79 height 11
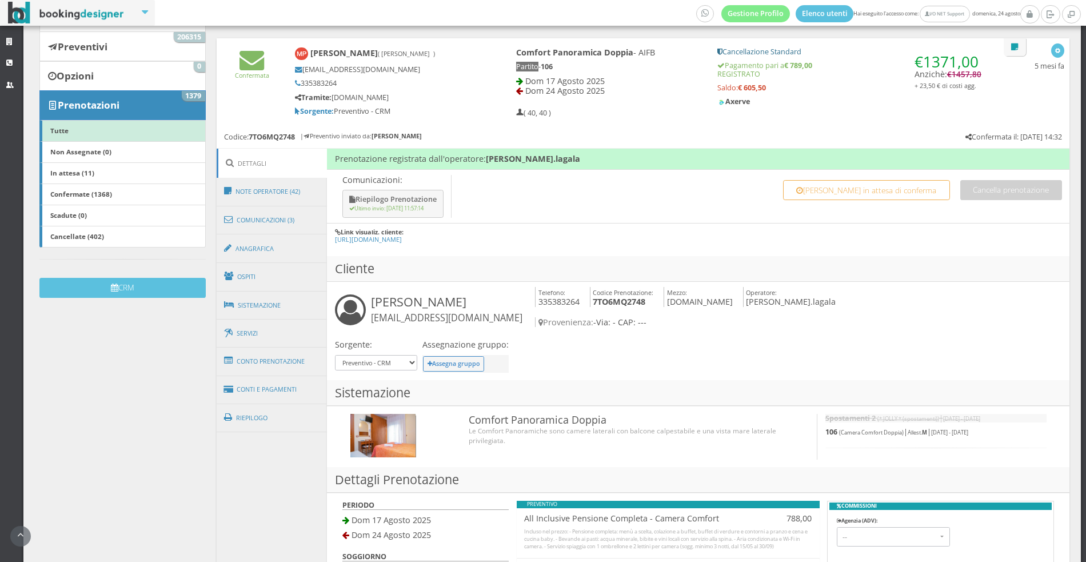
scroll to position [310, 0]
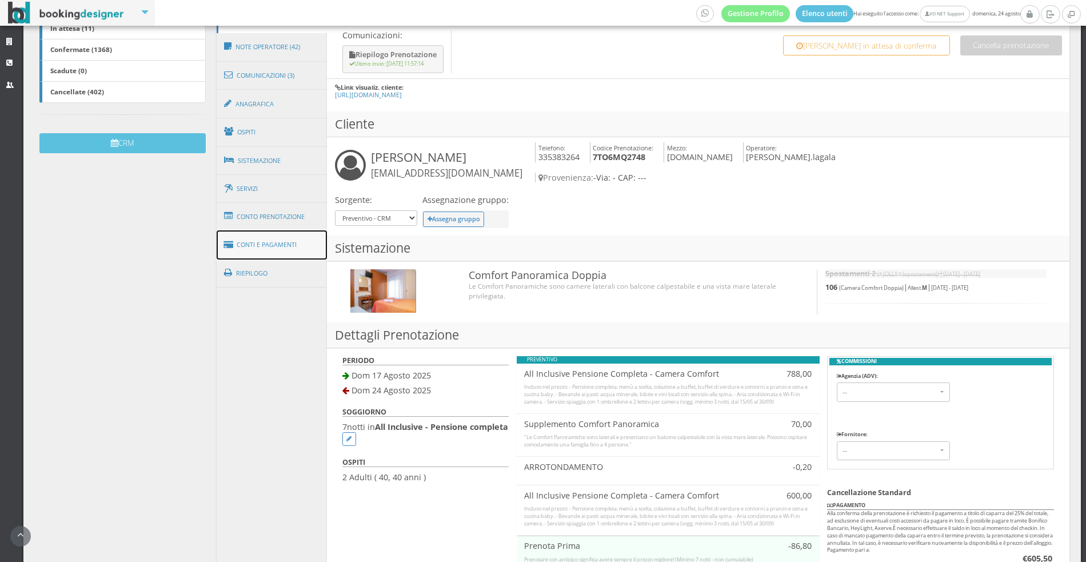
click at [312, 243] on link "Conti e Pagamenti" at bounding box center [272, 244] width 111 height 29
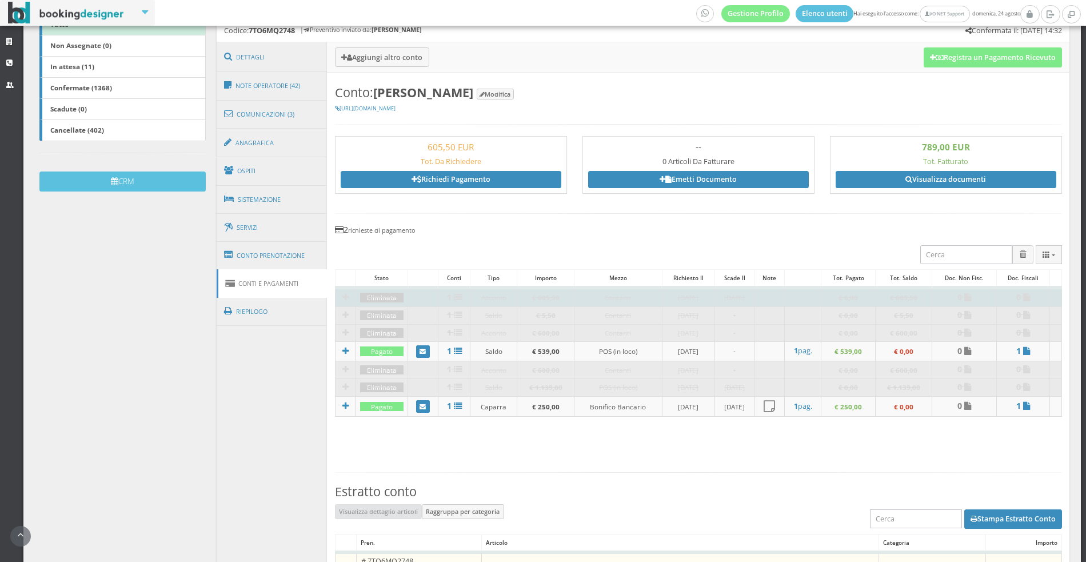
scroll to position [266, 0]
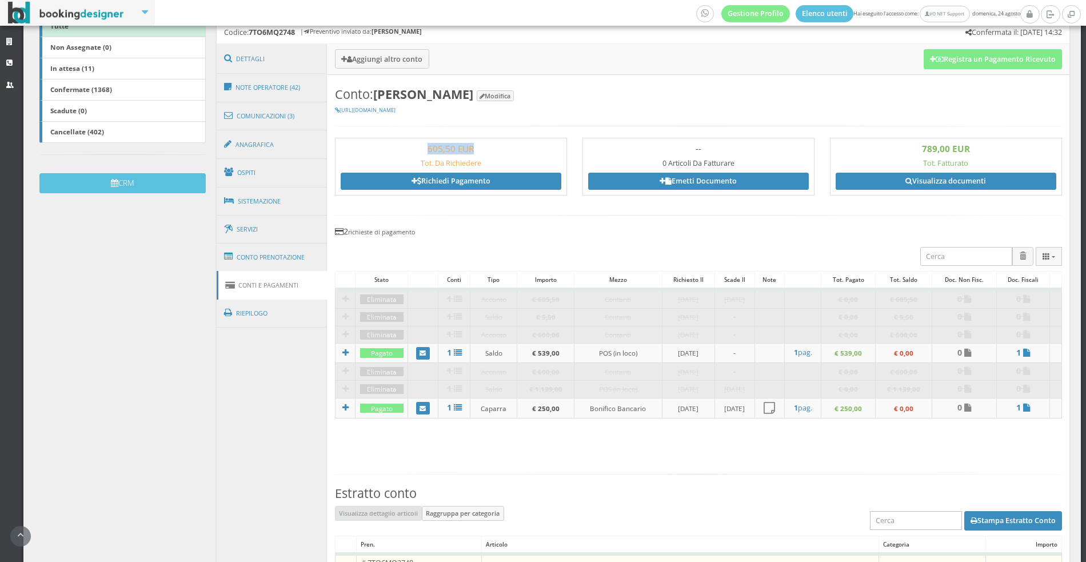
drag, startPoint x: 422, startPoint y: 149, endPoint x: 560, endPoint y: 149, distance: 138.4
click at [560, 149] on h3 "605,50 EUR" at bounding box center [451, 149] width 221 height 10
click at [926, 68] on button "Registra un Pagamento Ricevuto" at bounding box center [993, 58] width 138 height 19
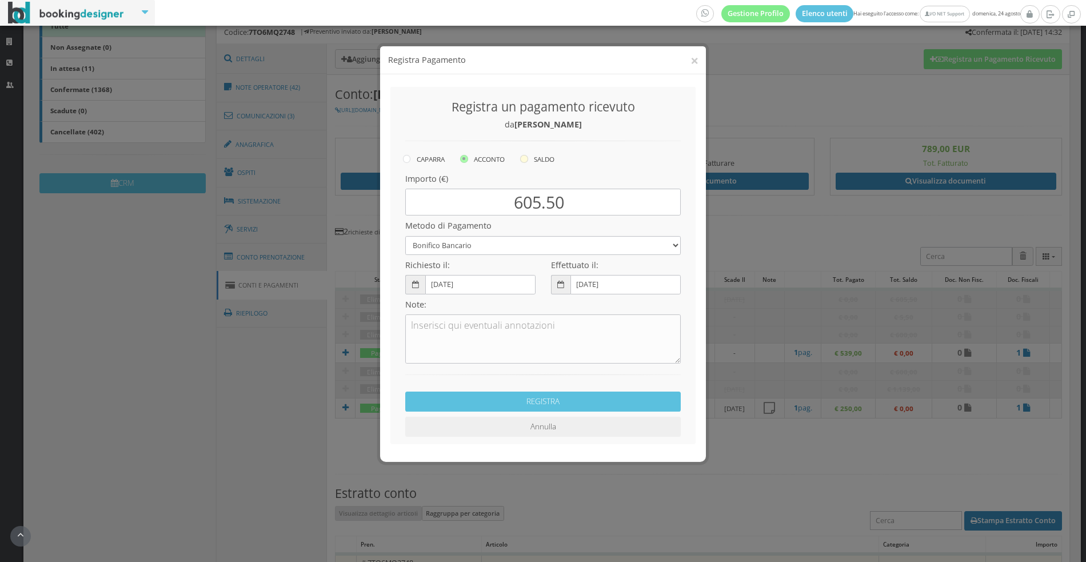
click at [551, 150] on label "SALDO" at bounding box center [537, 149] width 34 height 14
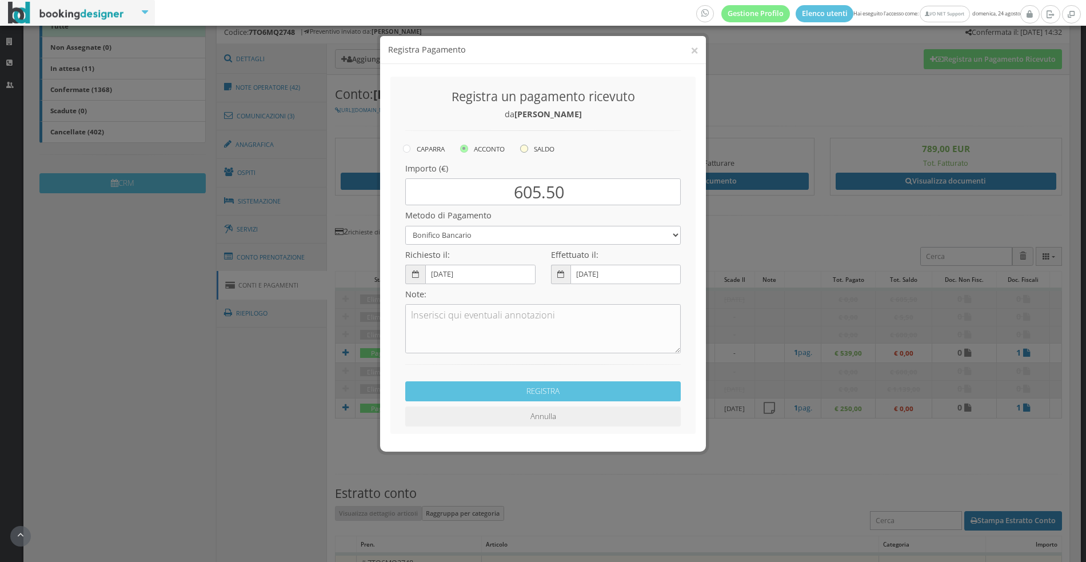
radio input "true"
type input "5.50"
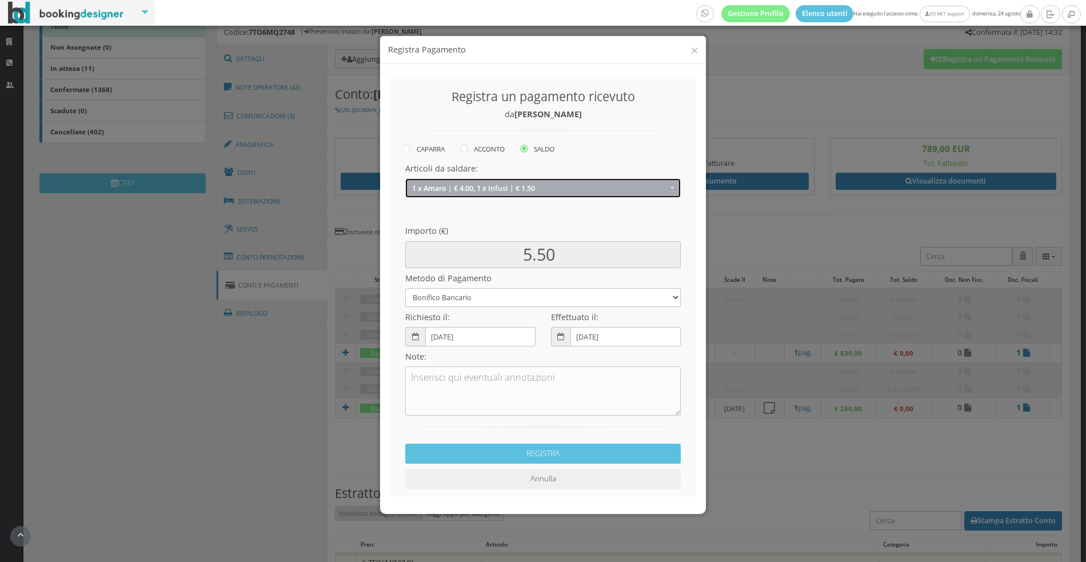
click at [603, 190] on span "1 x Amaro | € 4.00, 1 x Infusi | € 1.50" at bounding box center [540, 188] width 256 height 9
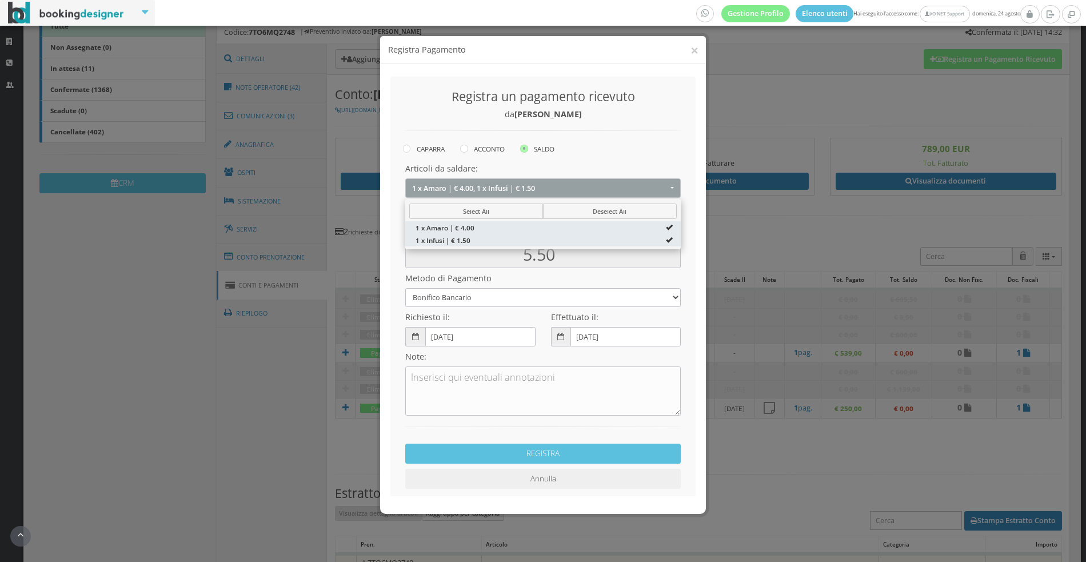
click at [789, 209] on div "× Registra Pagamento Registra un pagamento ricevuto da Maurizio Pittoni CAPARRA…" at bounding box center [543, 281] width 1086 height 562
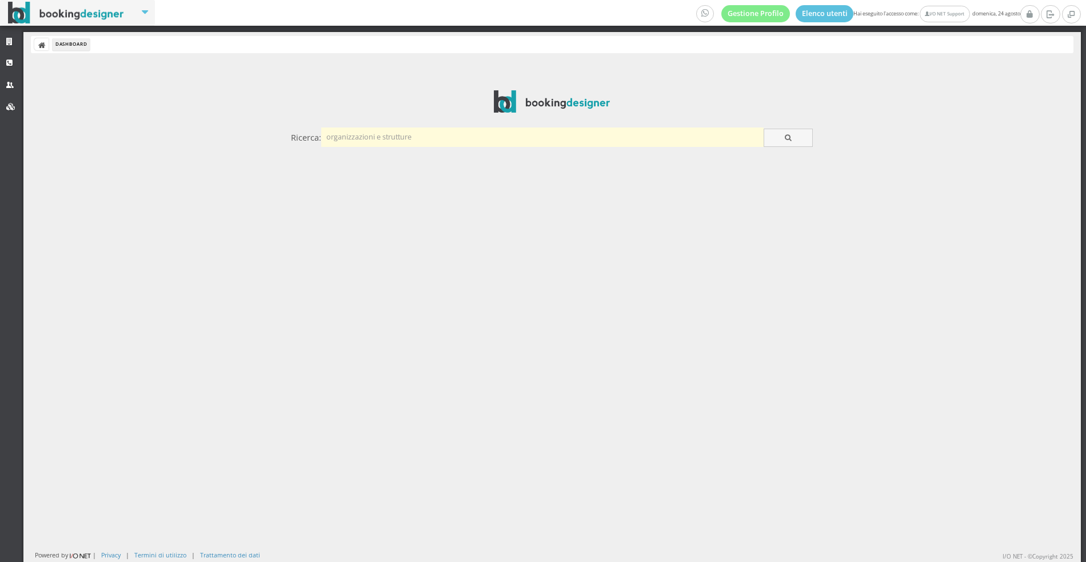
click at [339, 133] on input "text" at bounding box center [542, 137] width 443 height 19
type input "oucci"
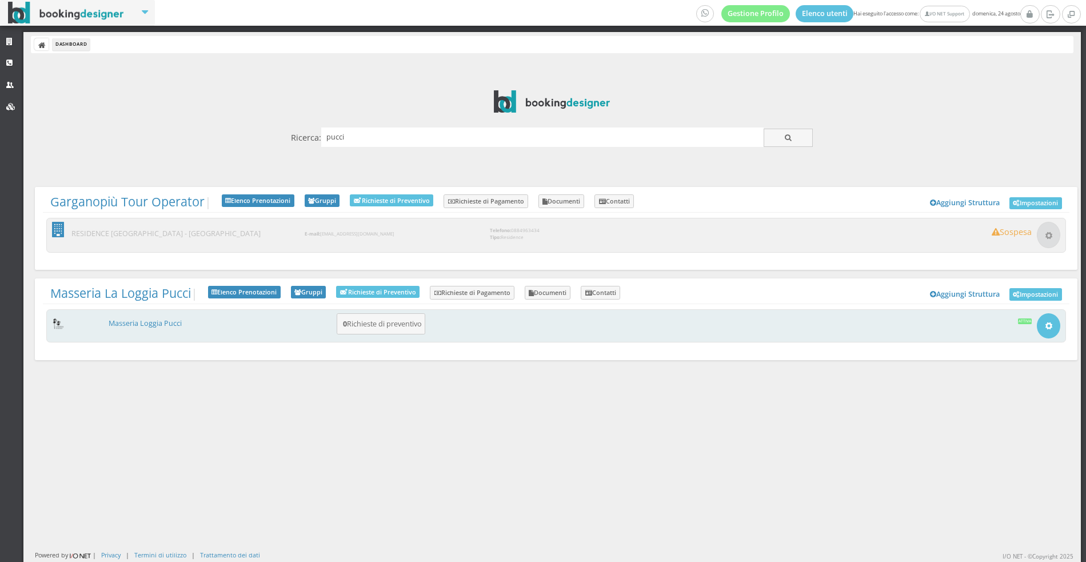
click at [164, 314] on div "Masseria Loggia Pucci 0 Richieste di preventivo Apri Setup e Impostazioni Attiva" at bounding box center [556, 326] width 1020 height 34
click at [134, 314] on div "Masseria Loggia Pucci 0 Richieste di preventivo Apri Setup e Impostazioni Attiva" at bounding box center [556, 326] width 1020 height 34
click at [144, 324] on link "Masseria Loggia Pucci" at bounding box center [145, 324] width 73 height 10
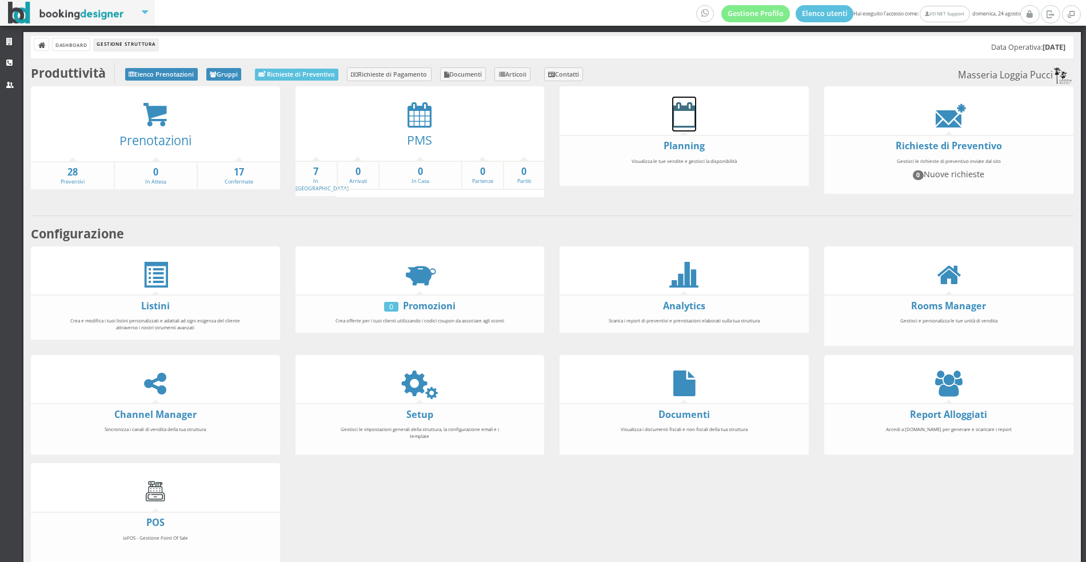
click at [690, 122] on icon at bounding box center [684, 115] width 24 height 26
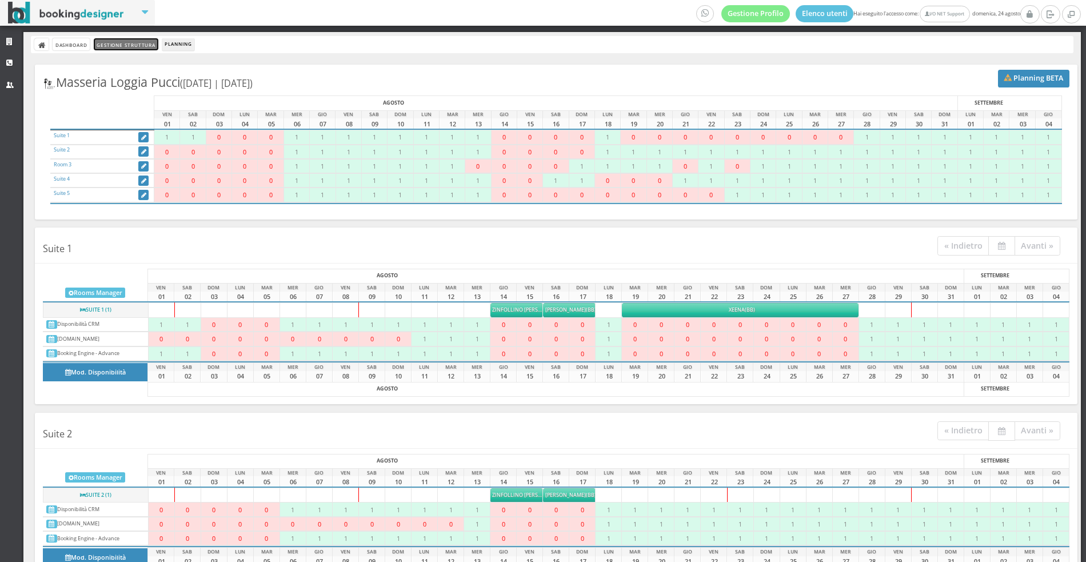
click at [130, 42] on link "Gestione Struttura" at bounding box center [126, 44] width 64 height 12
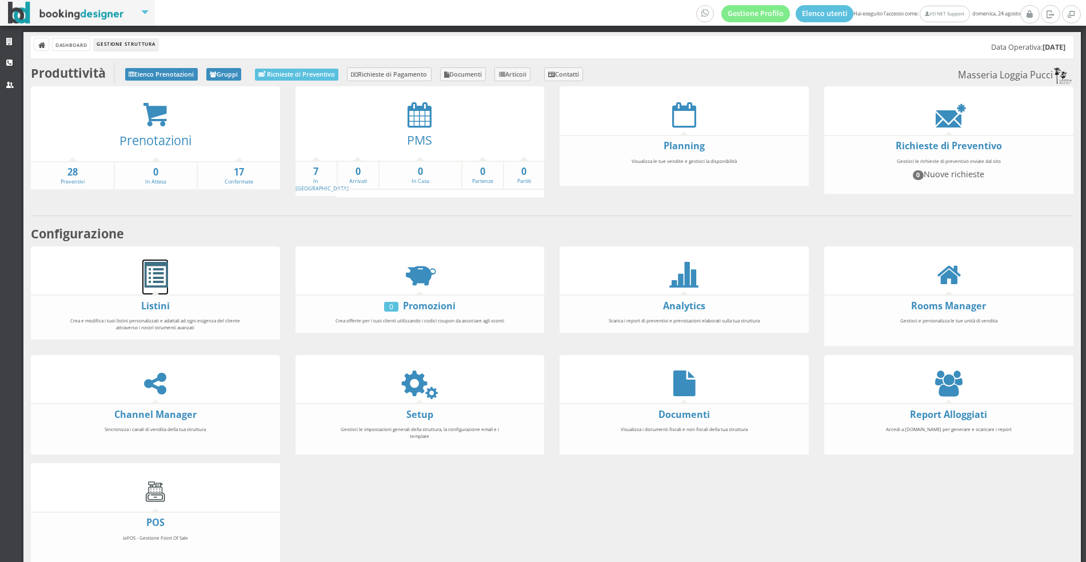
click at [161, 262] on span at bounding box center [155, 275] width 26 height 26
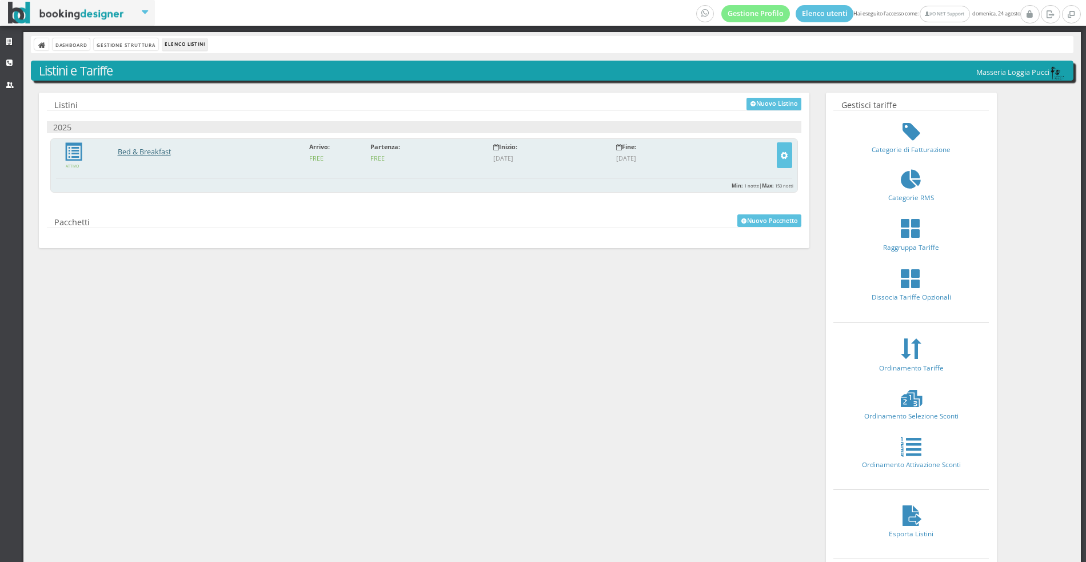
click at [151, 152] on link "Bed & Breakfast" at bounding box center [144, 152] width 53 height 10
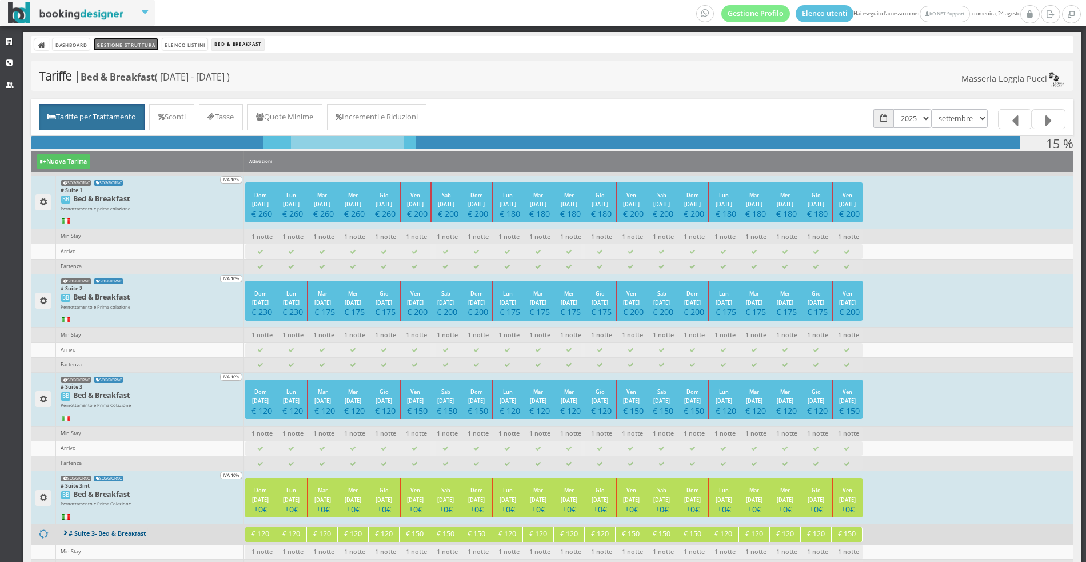
click at [109, 41] on link "Gestione Struttura" at bounding box center [126, 44] width 64 height 12
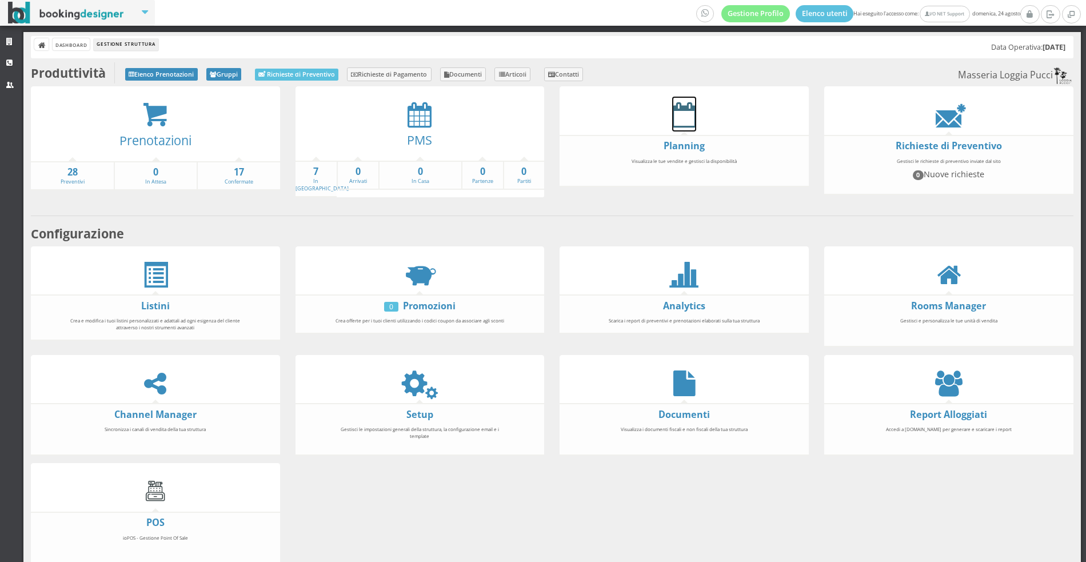
click at [683, 110] on icon at bounding box center [684, 115] width 24 height 26
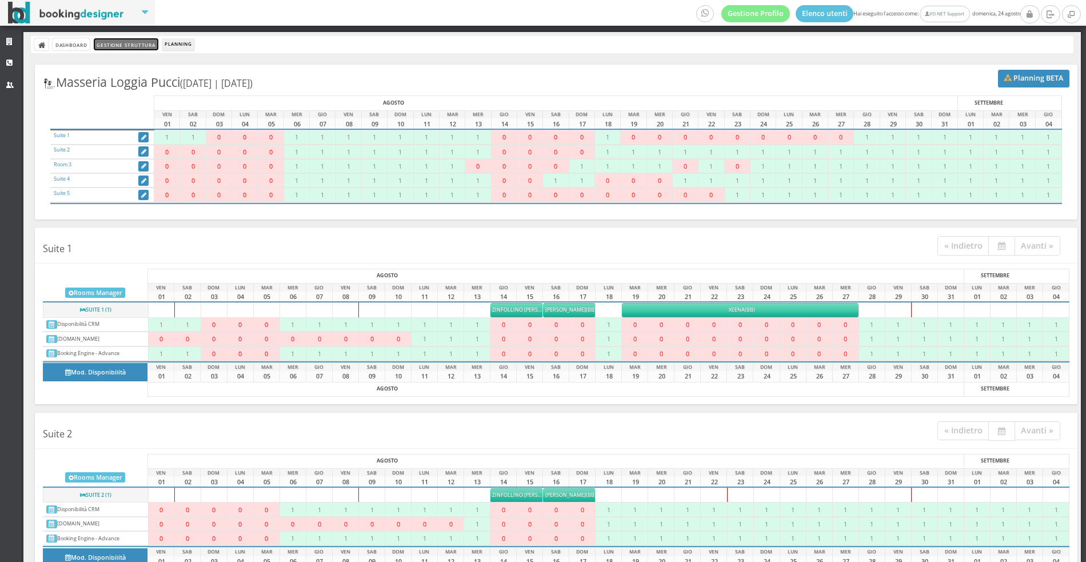
click at [135, 44] on link "Gestione Struttura" at bounding box center [126, 44] width 64 height 12
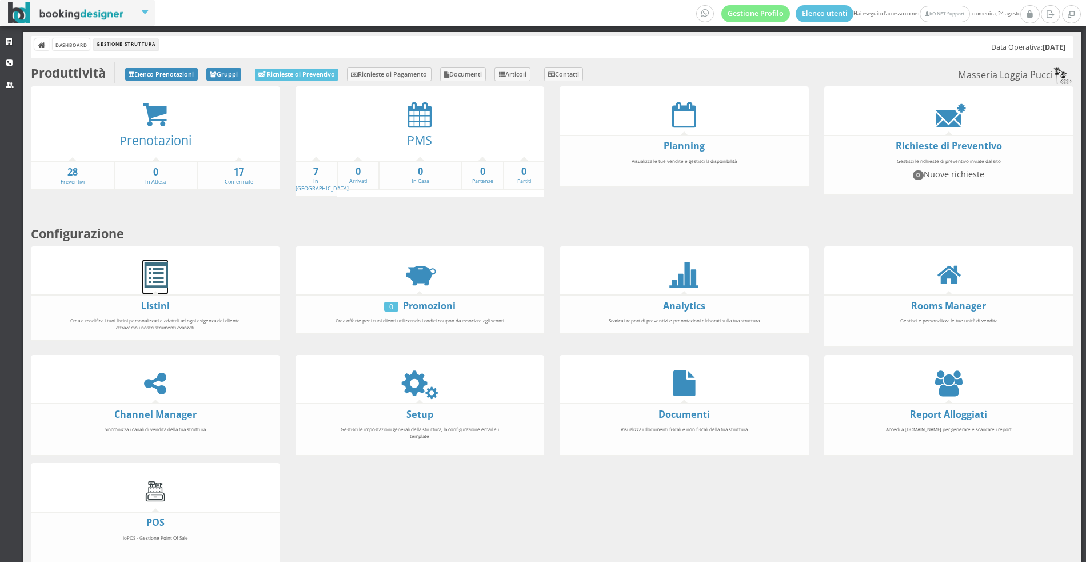
click at [163, 262] on span at bounding box center [155, 275] width 26 height 26
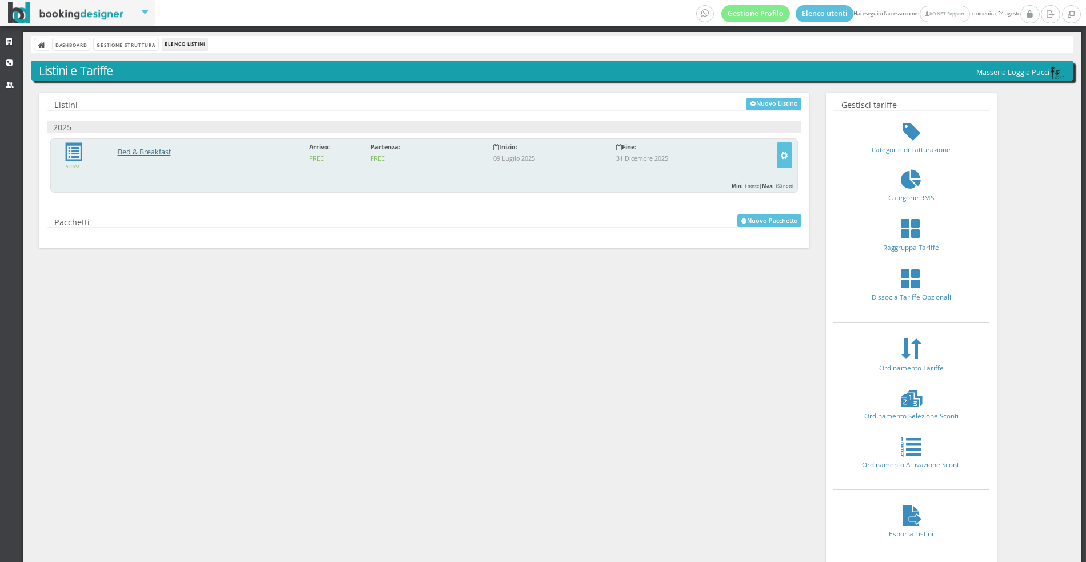
click at [128, 155] on link "Bed & Breakfast" at bounding box center [144, 152] width 53 height 10
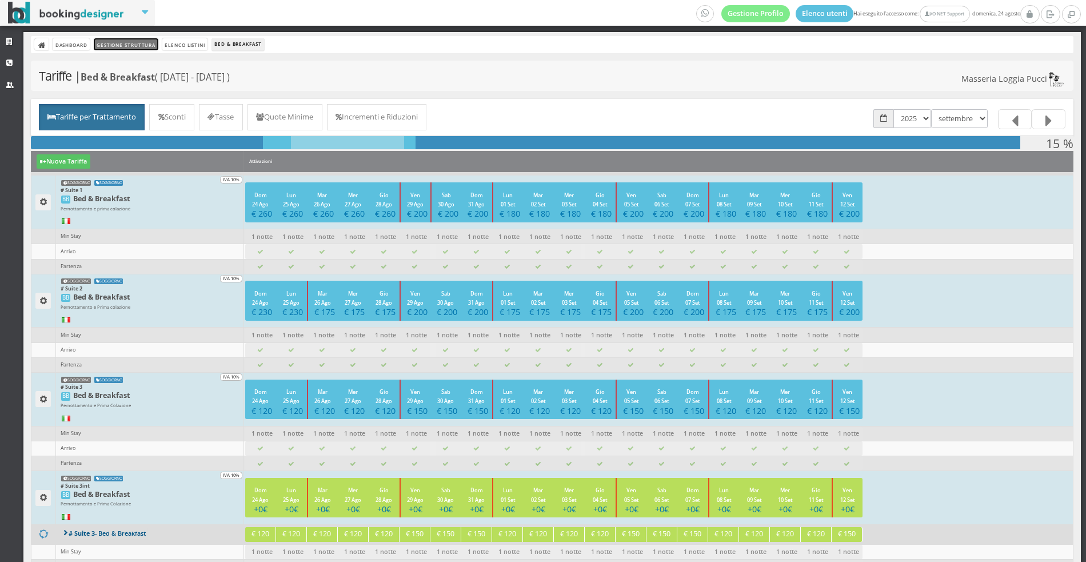
click at [137, 44] on link "Gestione Struttura" at bounding box center [126, 44] width 64 height 12
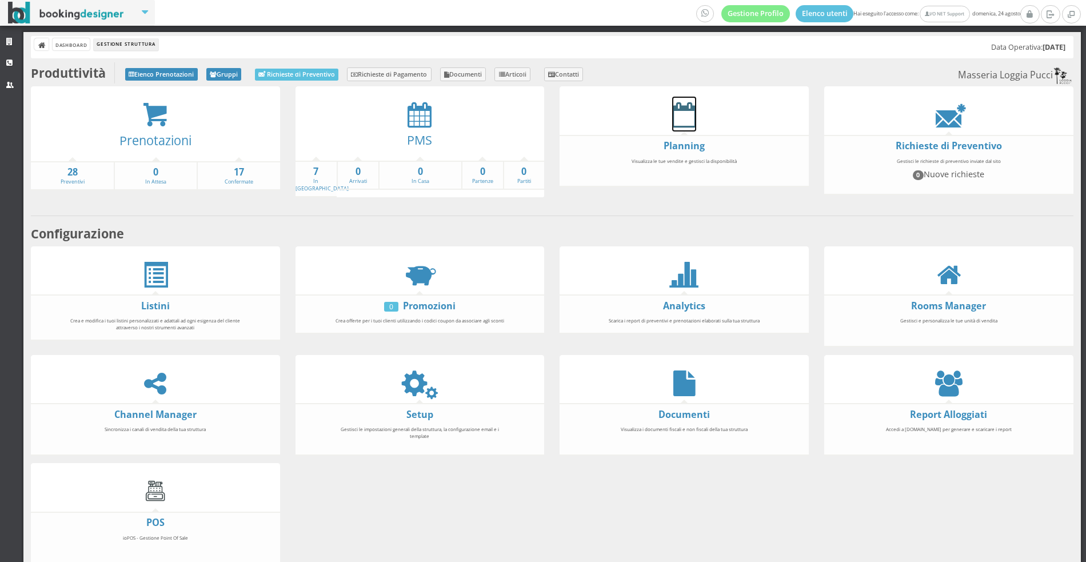
click at [690, 118] on icon at bounding box center [684, 115] width 24 height 26
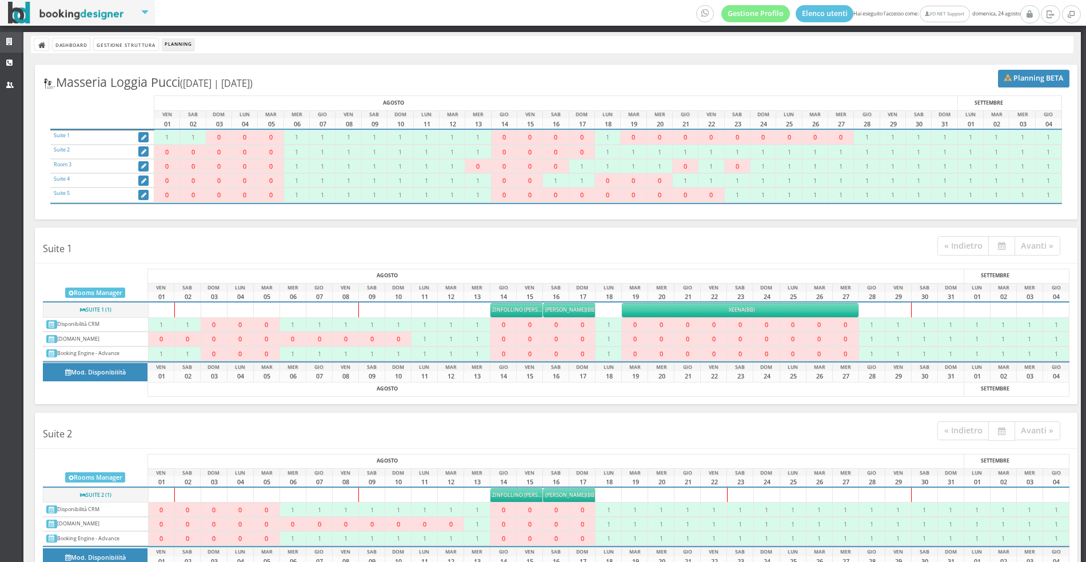
click at [4, 36] on link "Strutture" at bounding box center [11, 42] width 23 height 21
